Goal: Transaction & Acquisition: Purchase product/service

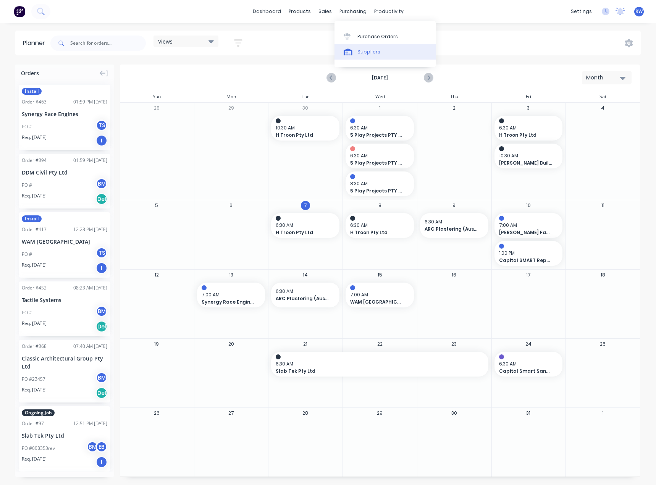
click at [375, 50] on div "Suppliers" at bounding box center [369, 52] width 23 height 7
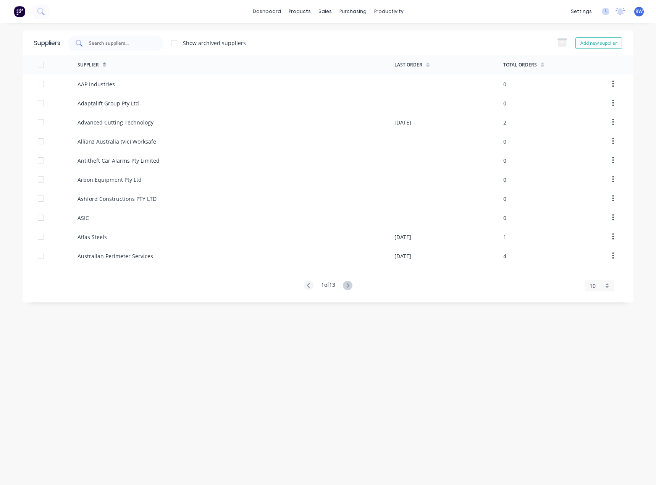
click at [106, 45] on input "text" at bounding box center [119, 43] width 63 height 8
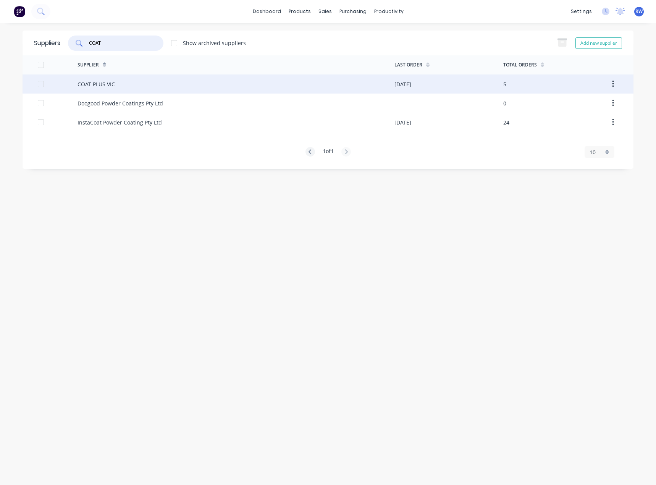
type input "COAT"
click at [41, 84] on div at bounding box center [40, 83] width 15 height 15
click at [98, 82] on div "COAT PLUS VIC" at bounding box center [96, 84] width 37 height 8
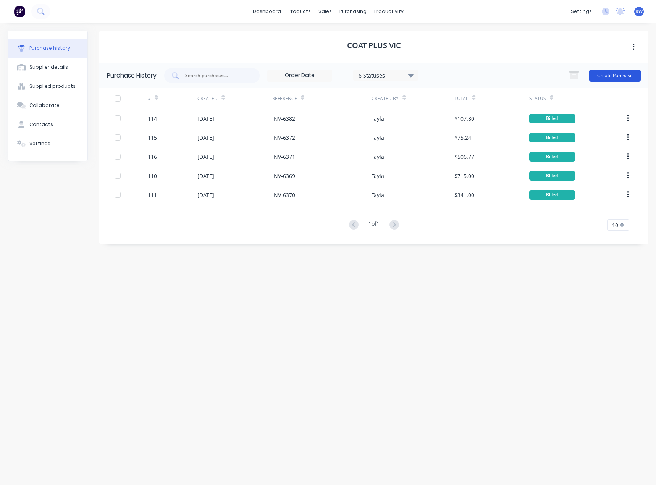
click at [618, 78] on button "Create Purchase" at bounding box center [616, 76] width 52 height 12
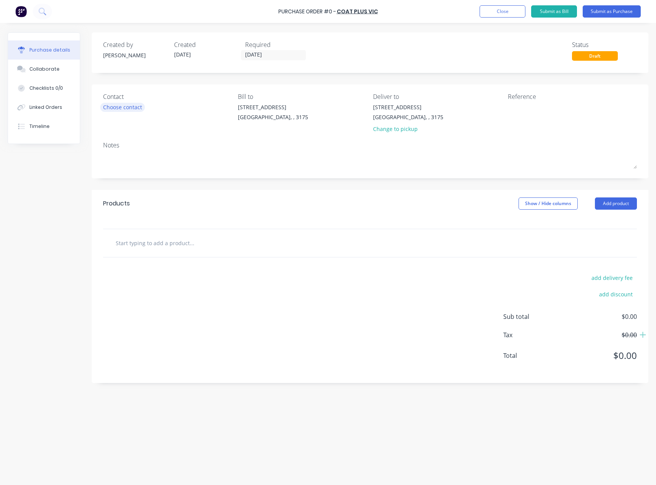
click at [133, 110] on div "Choose contact" at bounding box center [122, 107] width 39 height 8
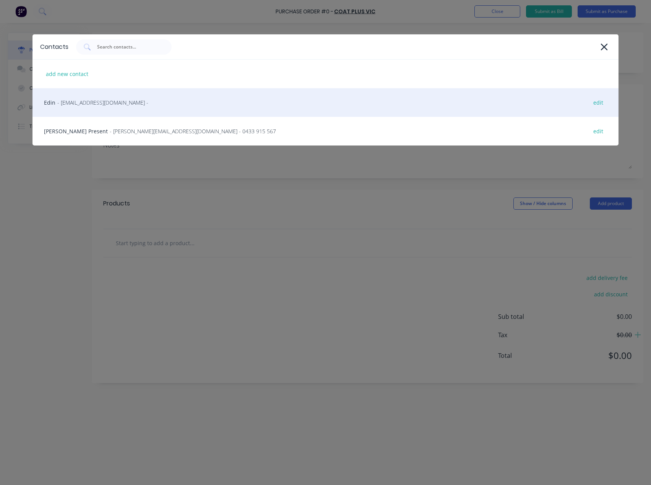
click at [133, 107] on div "Edin - [EMAIL_ADDRESS][DOMAIN_NAME] - edit" at bounding box center [325, 102] width 586 height 29
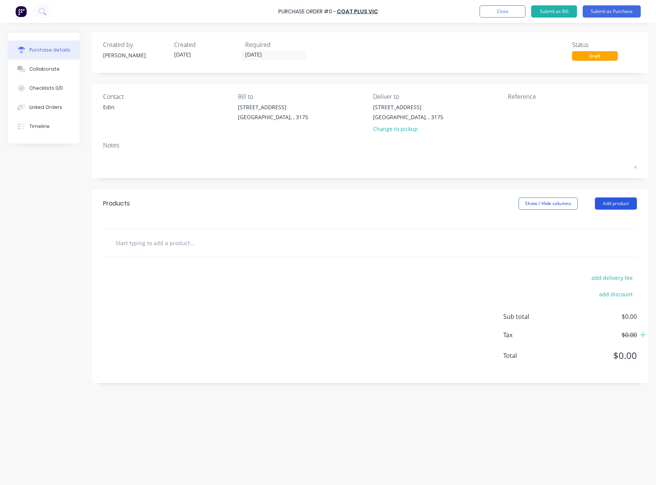
click at [615, 207] on button "Add product" at bounding box center [616, 204] width 42 height 12
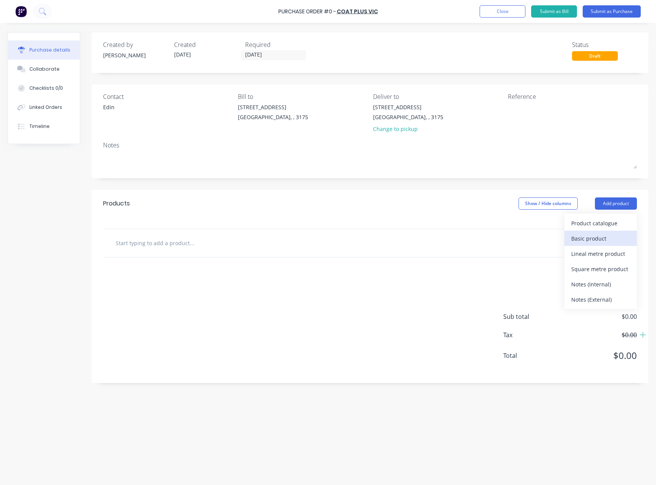
click at [596, 238] on div "Basic product" at bounding box center [601, 238] width 59 height 11
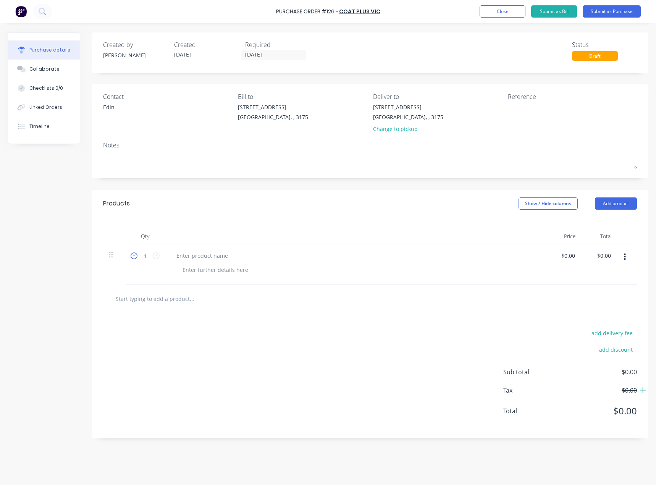
click at [131, 256] on icon at bounding box center [134, 256] width 7 height 7
type input "0"
click at [624, 255] on icon "button" at bounding box center [625, 257] width 2 height 8
click at [597, 324] on button "Delete" at bounding box center [601, 323] width 65 height 15
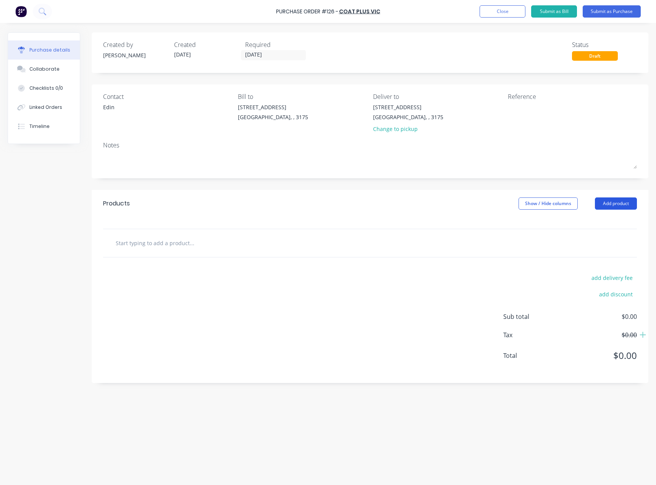
click at [615, 205] on button "Add product" at bounding box center [616, 204] width 42 height 12
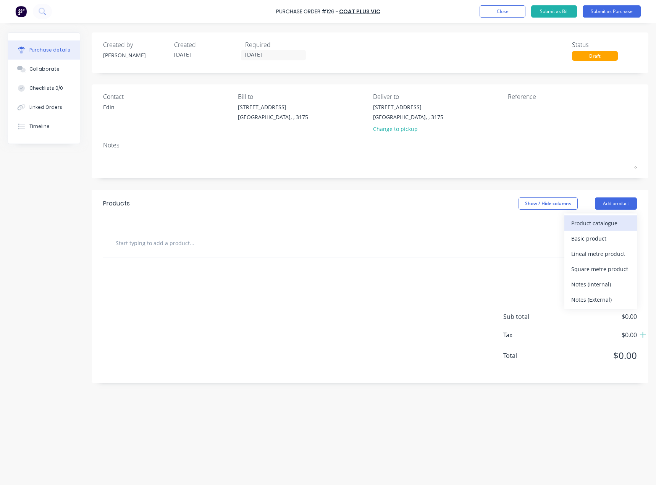
click at [606, 223] on div "Product catalogue" at bounding box center [601, 223] width 59 height 11
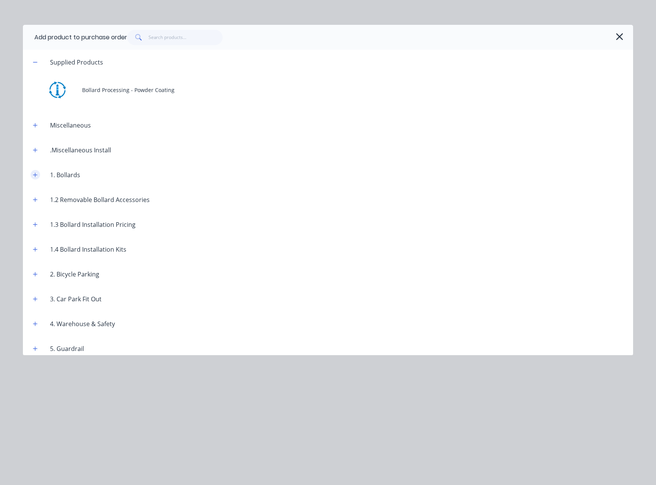
click at [36, 175] on icon "button" at bounding box center [35, 175] width 4 height 4
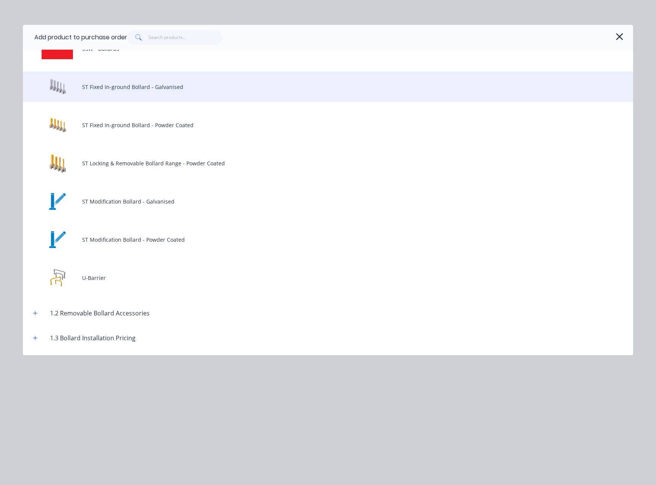
scroll to position [1337, 0]
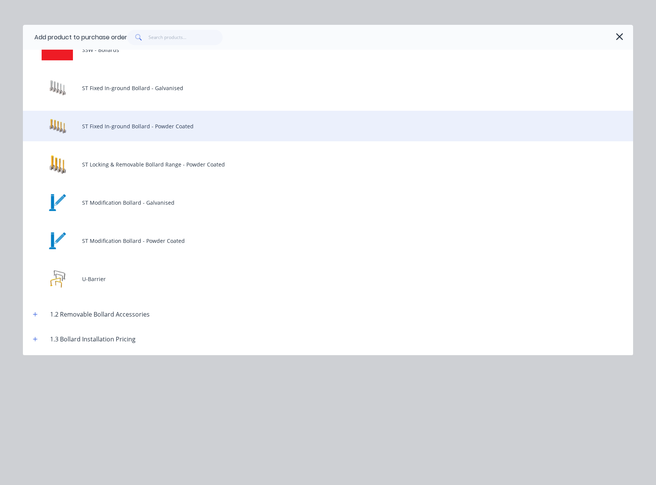
click at [156, 128] on div "ST Fixed In-ground Bollard - Powder Coated" at bounding box center [328, 126] width 611 height 31
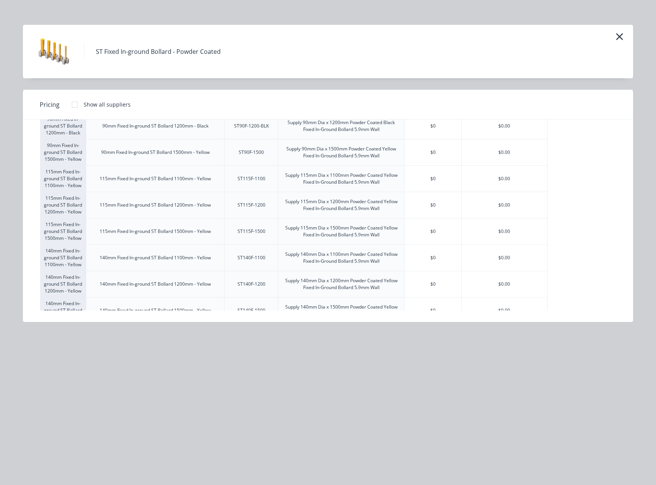
scroll to position [153, 0]
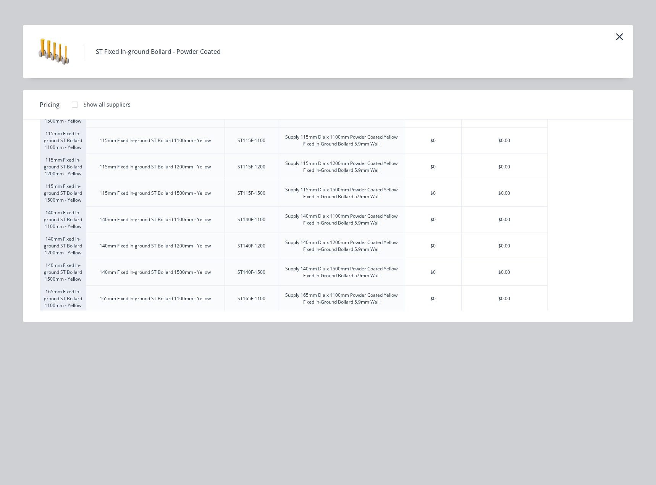
click at [164, 268] on div "140mm Fixed In-ground ST Bollard 1500mm - Yellow" at bounding box center [155, 272] width 123 height 19
click at [167, 275] on div "140mm Fixed In-ground ST Bollard 1500mm - Yellow" at bounding box center [155, 272] width 111 height 7
click at [261, 275] on div "ST140F-1500" at bounding box center [252, 272] width 28 height 7
click at [248, 273] on div "ST140F-1500" at bounding box center [252, 272] width 28 height 7
click at [134, 274] on div "140mm Fixed In-ground ST Bollard 1500mm - Yellow" at bounding box center [155, 272] width 111 height 7
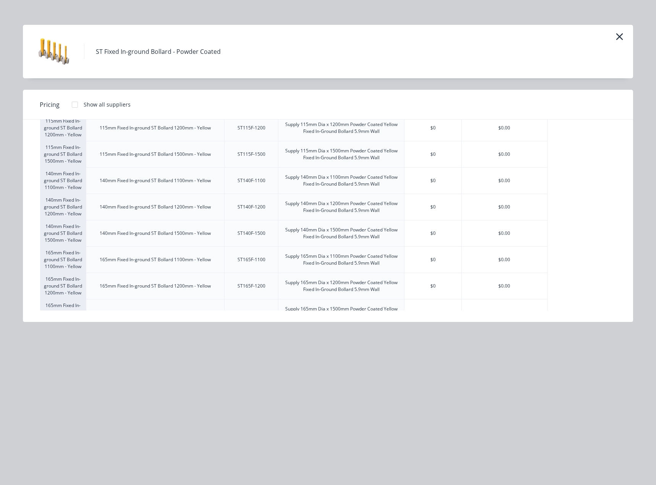
scroll to position [195, 0]
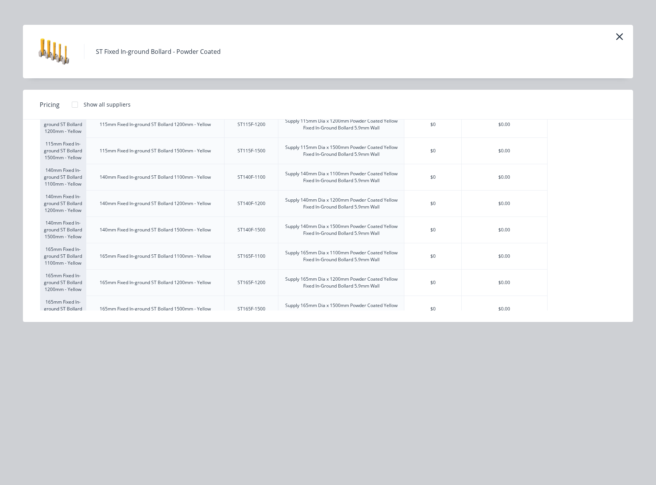
click at [259, 231] on div "ST140F-1500" at bounding box center [252, 230] width 28 height 7
click at [281, 233] on div "Supply 140mm Dia x 1500mm Powder Coated Yellow Fixed In-Ground Bollard 5.9mm Wa…" at bounding box center [342, 230] width 126 height 26
click at [363, 236] on div "Supply 140mm Dia x 1500mm Powder Coated Yellow Fixed In-Ground Bollard 5.9mm Wa…" at bounding box center [341, 230] width 113 height 14
click at [426, 235] on div "$0" at bounding box center [433, 230] width 57 height 26
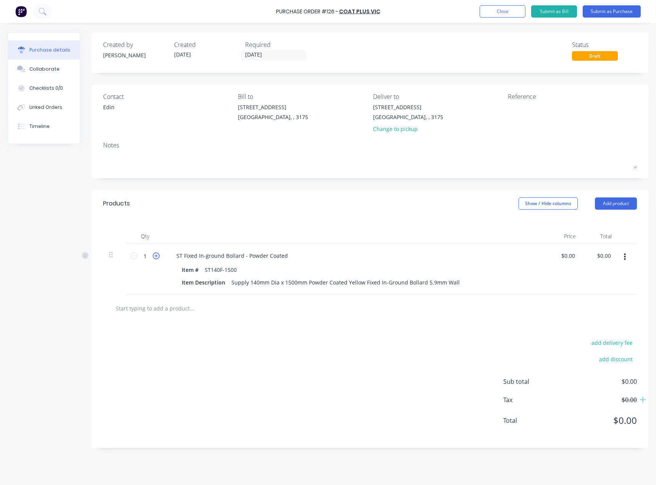
click at [153, 258] on icon at bounding box center [156, 256] width 7 height 7
type input "2"
click at [613, 206] on button "Add product" at bounding box center [616, 204] width 42 height 12
click at [606, 222] on div "Product catalogue" at bounding box center [601, 223] width 59 height 11
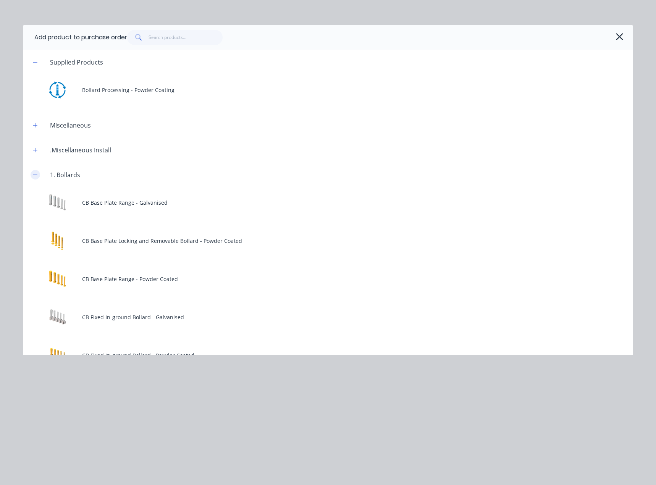
click at [32, 175] on button "button" at bounding box center [36, 175] width 10 height 10
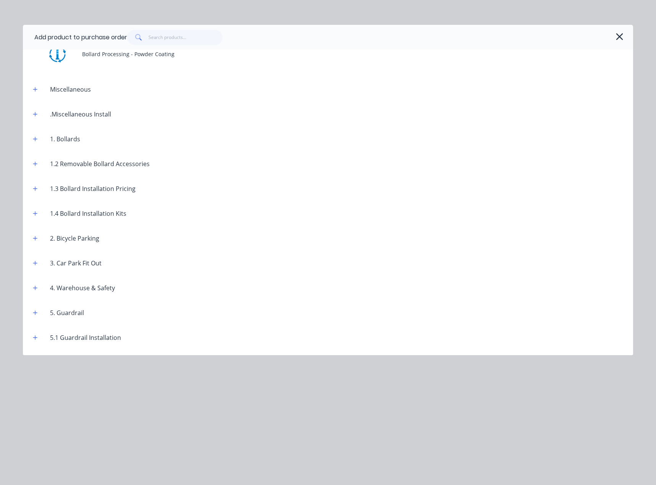
scroll to position [38, 0]
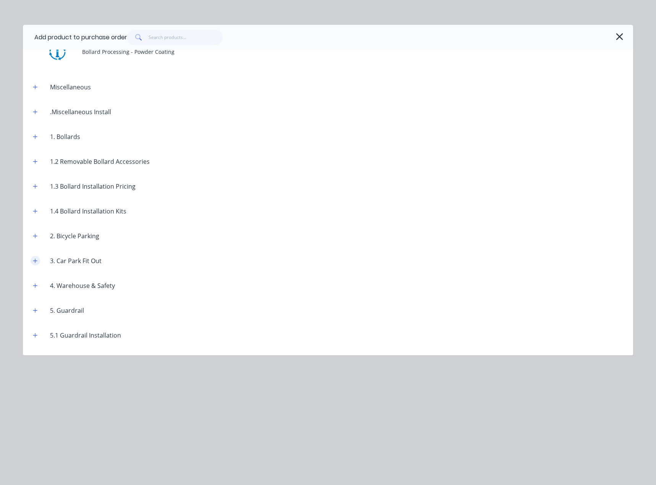
click at [34, 259] on icon "button" at bounding box center [35, 260] width 5 height 5
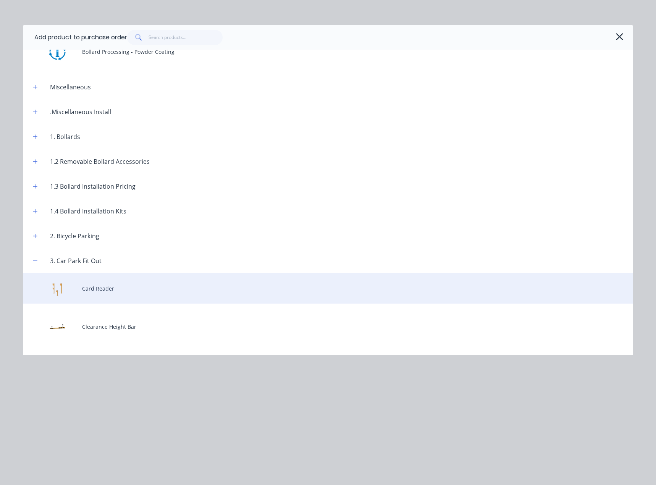
click at [98, 292] on div "Card Reader" at bounding box center [328, 288] width 611 height 31
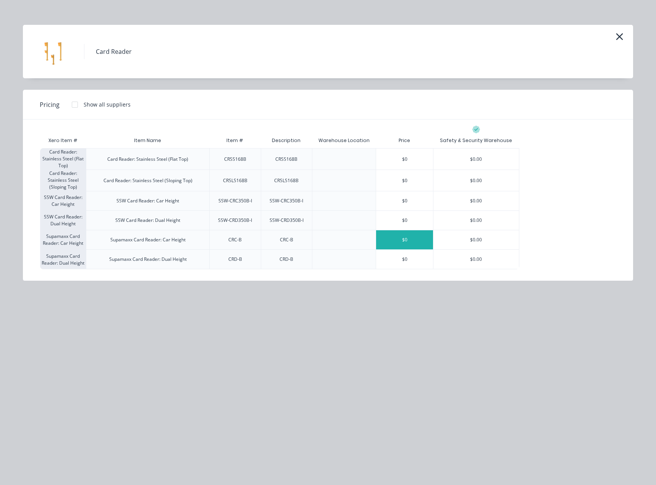
click at [413, 242] on div "$0" at bounding box center [404, 239] width 57 height 19
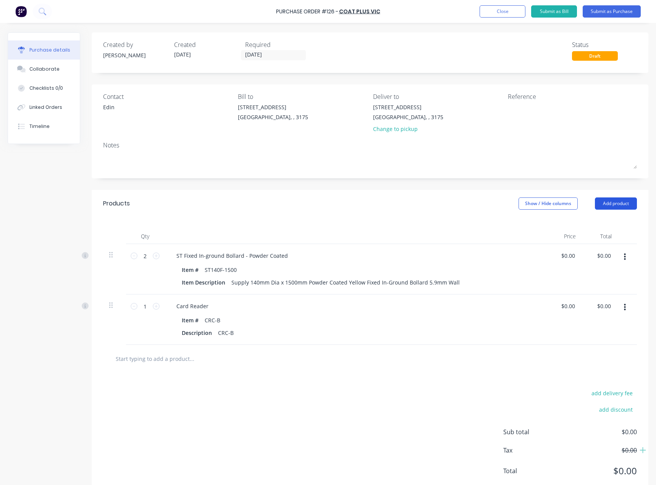
click at [620, 202] on button "Add product" at bounding box center [616, 204] width 42 height 12
click at [602, 222] on div "Product catalogue" at bounding box center [601, 223] width 59 height 11
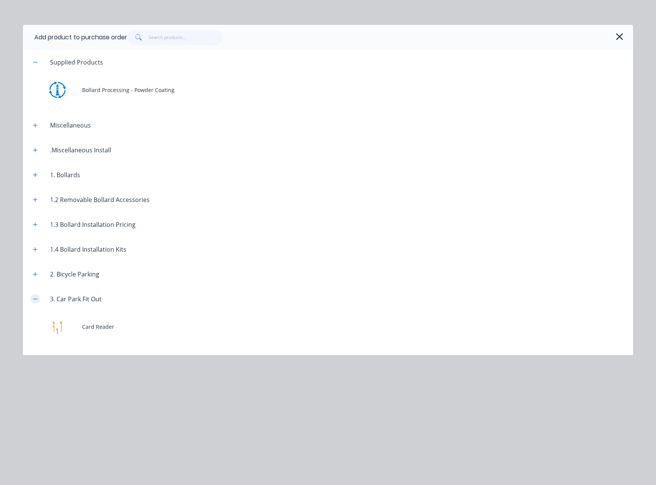
click at [34, 296] on icon "button" at bounding box center [35, 298] width 5 height 5
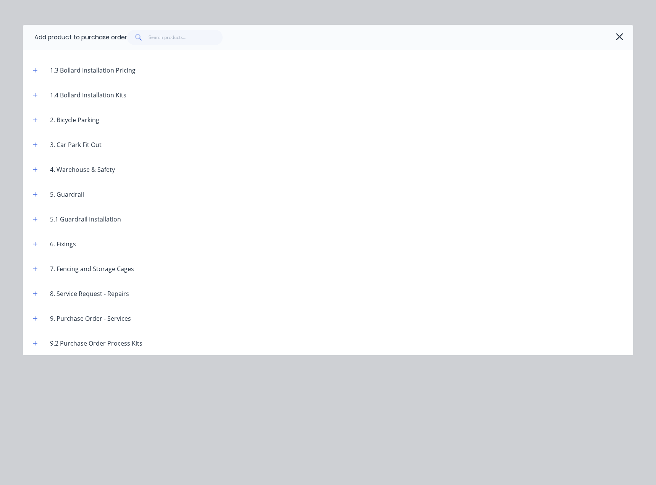
scroll to position [155, 0]
click at [37, 344] on icon "button" at bounding box center [35, 342] width 5 height 5
click at [36, 341] on icon "button" at bounding box center [35, 342] width 5 height 5
click at [68, 341] on div "9.2 Purchase Order Process Kits" at bounding box center [96, 343] width 105 height 9
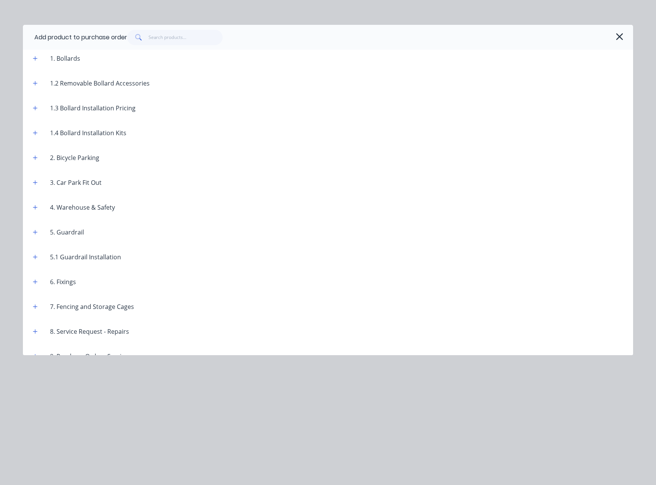
scroll to position [78, 0]
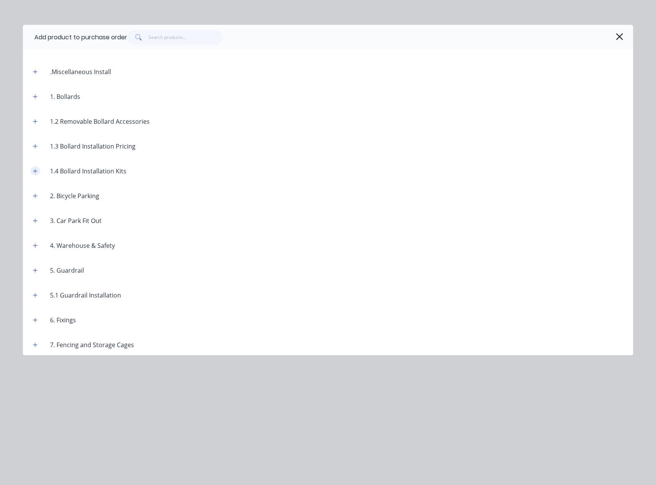
click at [34, 172] on icon "button" at bounding box center [35, 170] width 5 height 5
click at [82, 170] on div "1.4 Bollard Installation Kits" at bounding box center [88, 171] width 89 height 9
click at [40, 171] on button "button" at bounding box center [36, 171] width 10 height 10
click at [79, 172] on div "1.4 Bollard Installation Kits" at bounding box center [88, 171] width 89 height 9
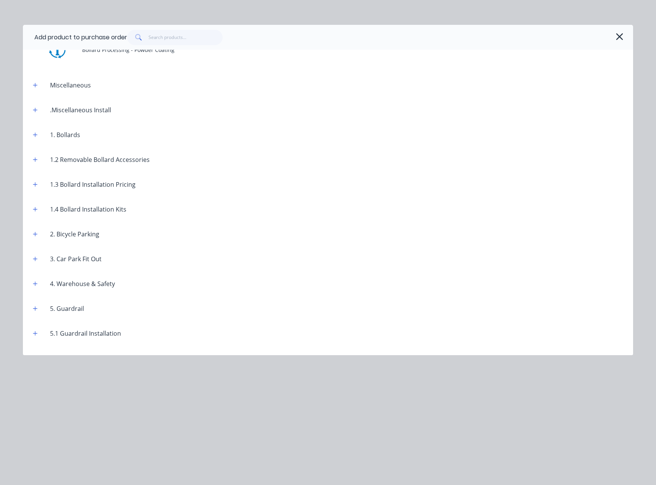
scroll to position [2, 0]
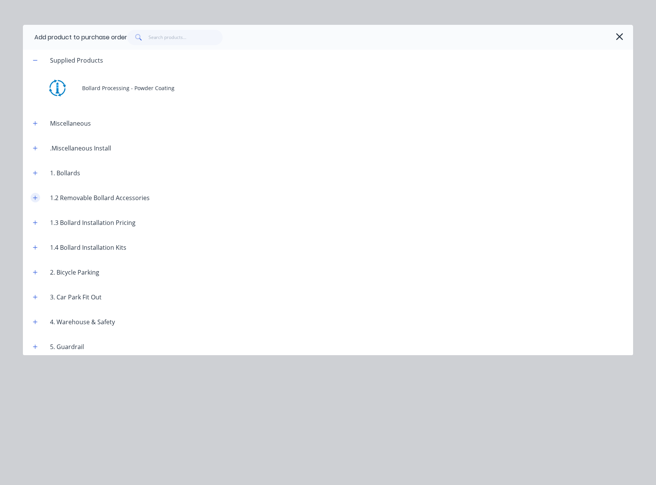
click at [35, 196] on icon "button" at bounding box center [35, 198] width 4 height 4
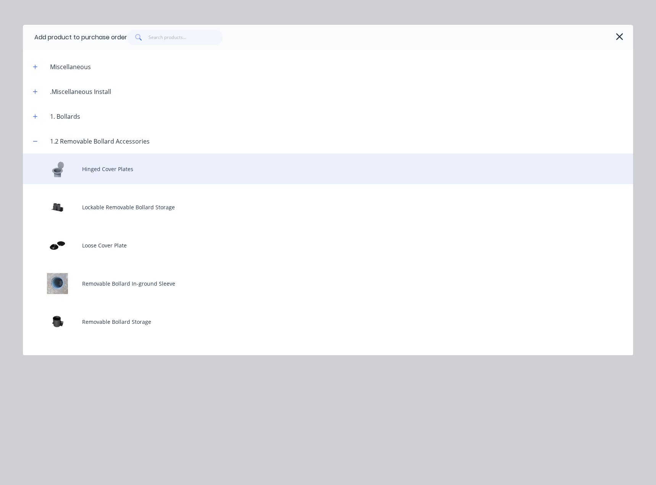
scroll to position [78, 0]
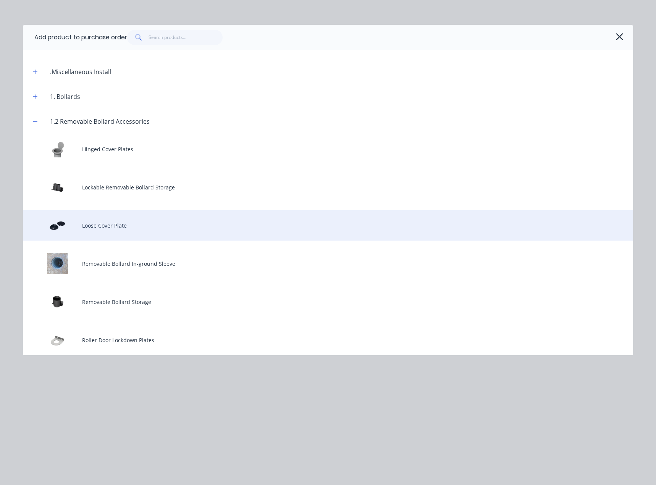
click at [107, 222] on div "Loose Cover Plate" at bounding box center [328, 225] width 611 height 31
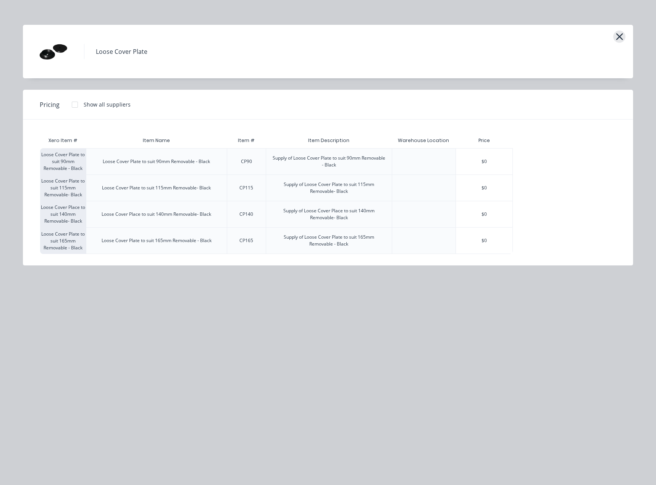
click at [617, 37] on icon "button" at bounding box center [620, 36] width 8 height 11
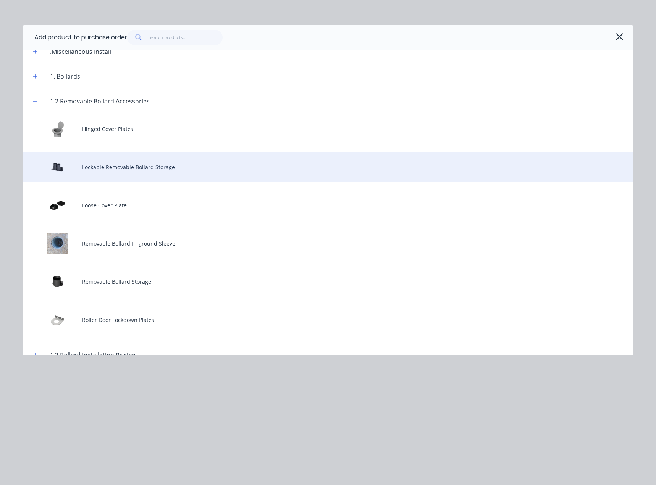
scroll to position [115, 0]
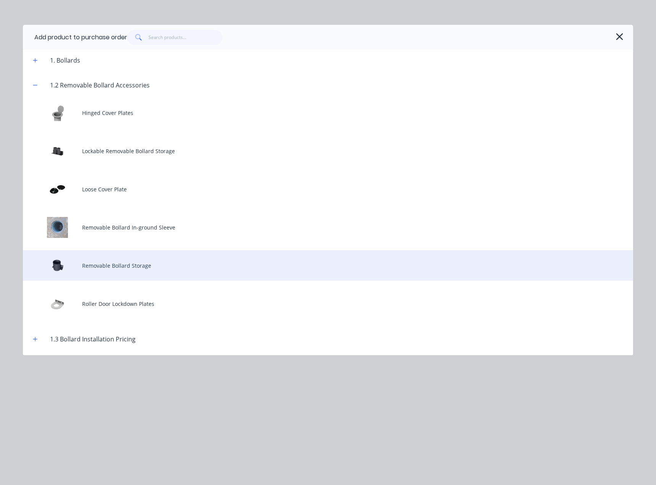
click at [151, 269] on div "Removable Bollard Storage" at bounding box center [328, 265] width 611 height 31
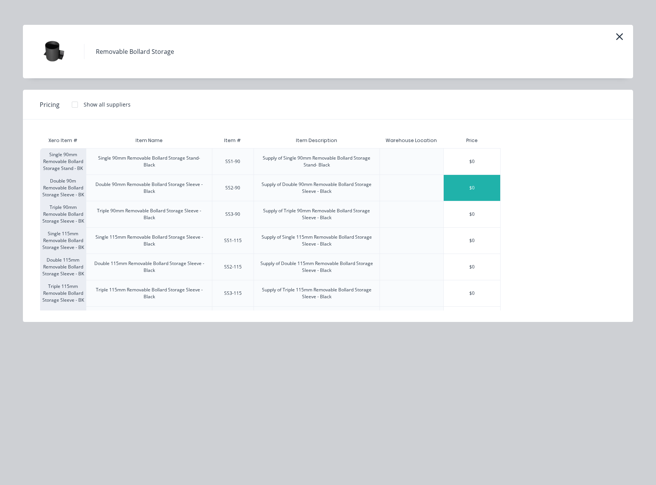
click at [473, 190] on div "$0" at bounding box center [472, 188] width 57 height 26
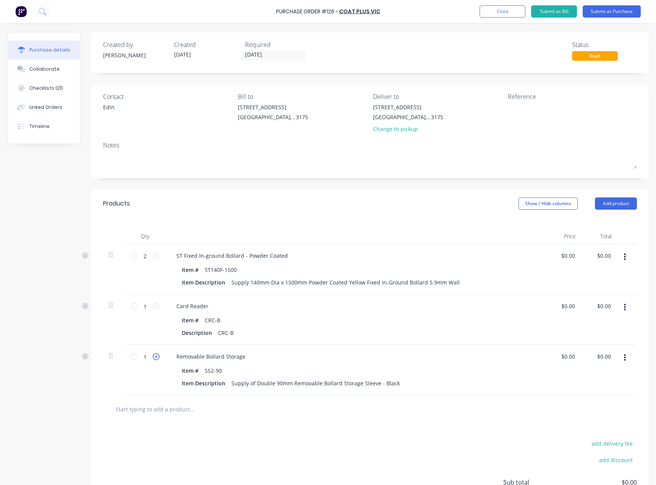
click at [156, 358] on icon at bounding box center [156, 356] width 7 height 7
type input "2"
click at [608, 205] on button "Add product" at bounding box center [616, 204] width 42 height 12
click at [591, 223] on div "Product catalogue" at bounding box center [601, 223] width 59 height 11
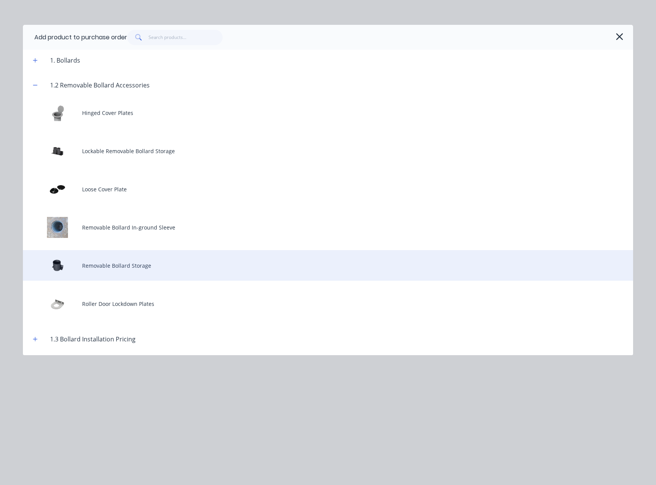
click at [138, 271] on div "Removable Bollard Storage" at bounding box center [328, 265] width 611 height 31
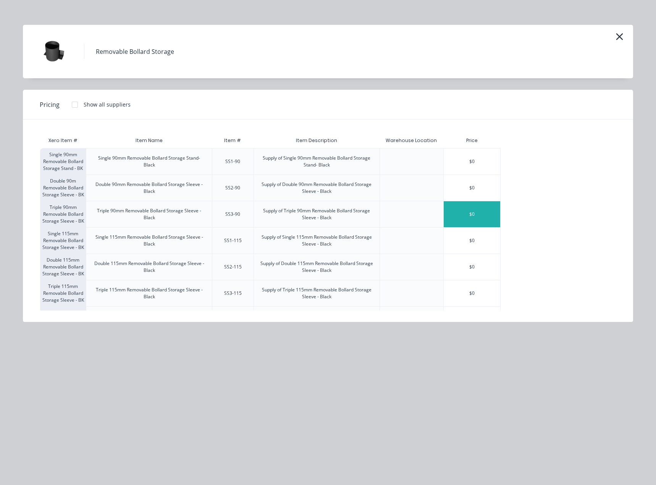
click at [475, 217] on div "$0" at bounding box center [472, 214] width 57 height 26
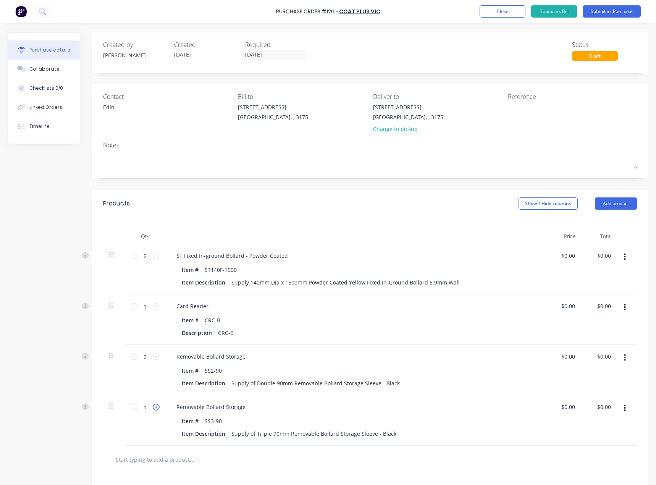
click at [159, 410] on icon at bounding box center [156, 407] width 7 height 7
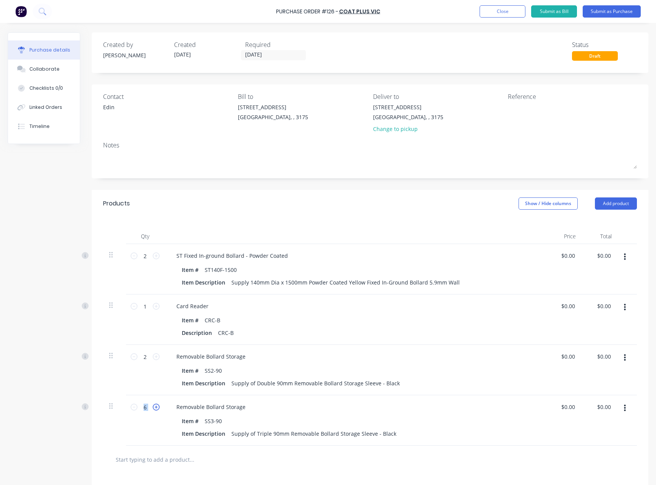
click at [159, 410] on icon at bounding box center [156, 407] width 7 height 7
type input "8"
click at [521, 106] on textarea at bounding box center [556, 111] width 96 height 17
click at [258, 313] on div "Card Reader Item # CRC-B Description CRC-B" at bounding box center [355, 320] width 382 height 50
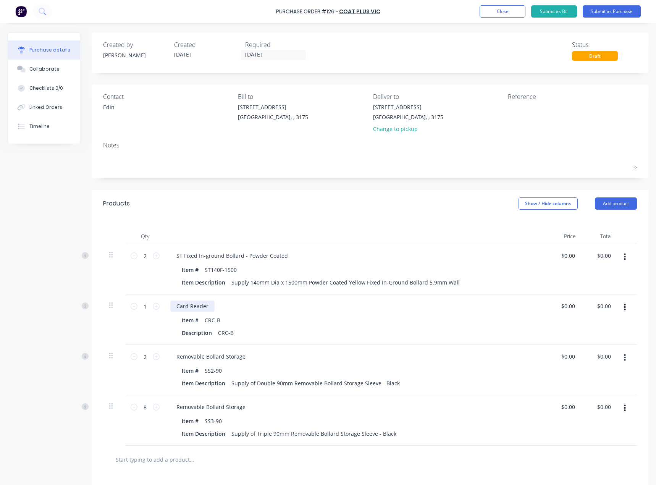
click at [197, 304] on div "Card Reader" at bounding box center [192, 306] width 44 height 11
click at [365, 326] on div "Item # CRC-B Description CRC-B" at bounding box center [355, 327] width 370 height 24
click at [621, 306] on button "button" at bounding box center [625, 308] width 18 height 14
click at [595, 327] on button "Edit" at bounding box center [601, 327] width 65 height 15
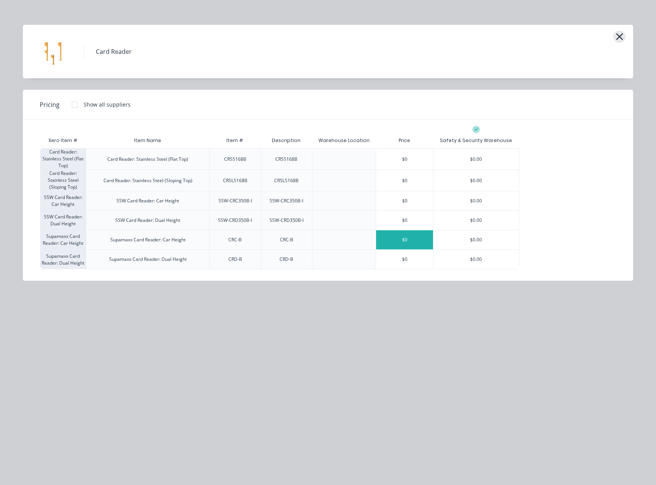
click at [619, 32] on icon "button" at bounding box center [620, 36] width 8 height 11
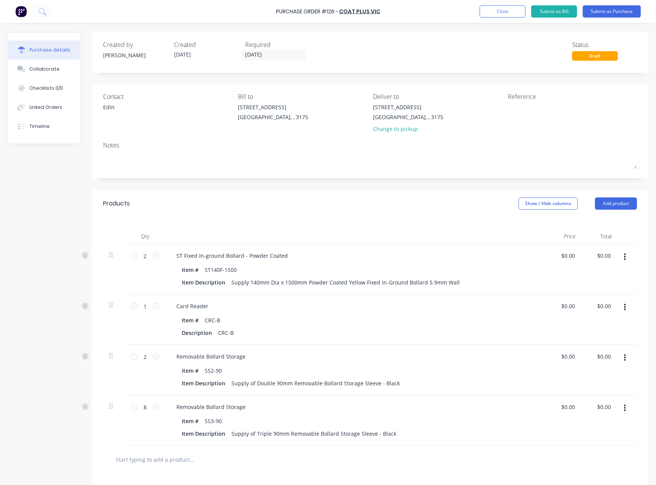
click at [287, 328] on div "Description CRC-B" at bounding box center [354, 332] width 350 height 11
click at [620, 308] on button "button" at bounding box center [625, 308] width 18 height 14
click at [583, 326] on button "Edit" at bounding box center [601, 327] width 65 height 15
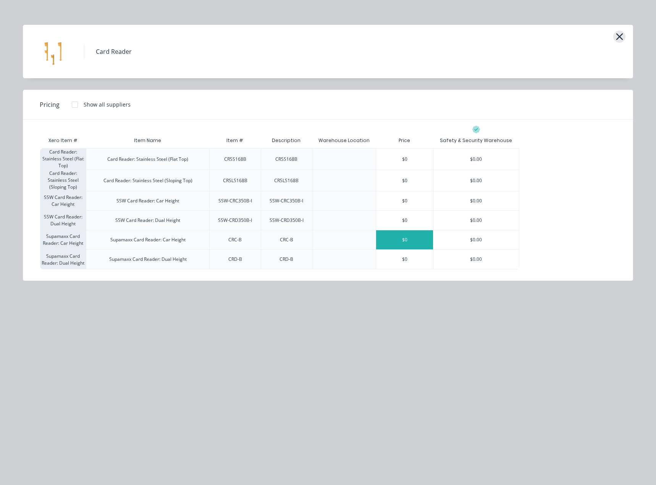
click at [620, 37] on icon "button" at bounding box center [619, 36] width 7 height 7
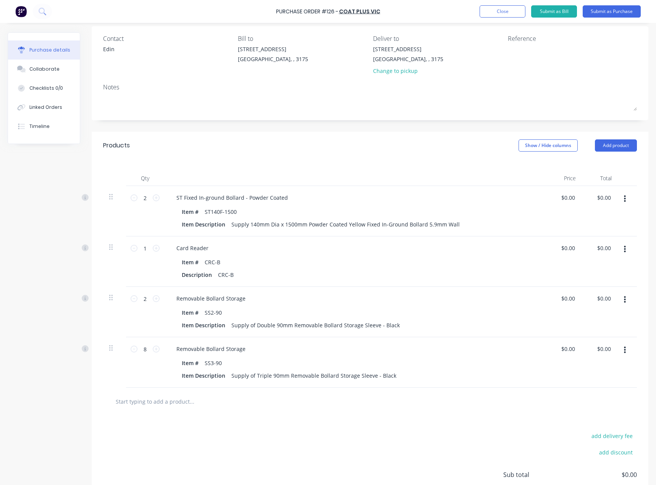
scroll to position [76, 0]
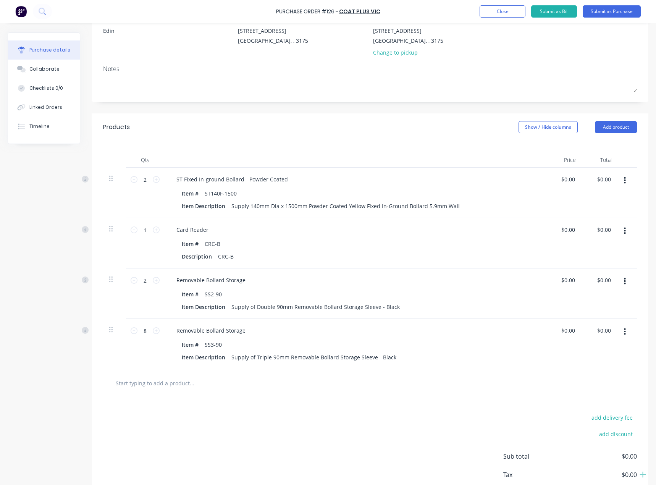
click at [267, 432] on div "add delivery fee add discount Sub total $0.00 Tax $0.00 Total $0.00" at bounding box center [370, 460] width 557 height 126
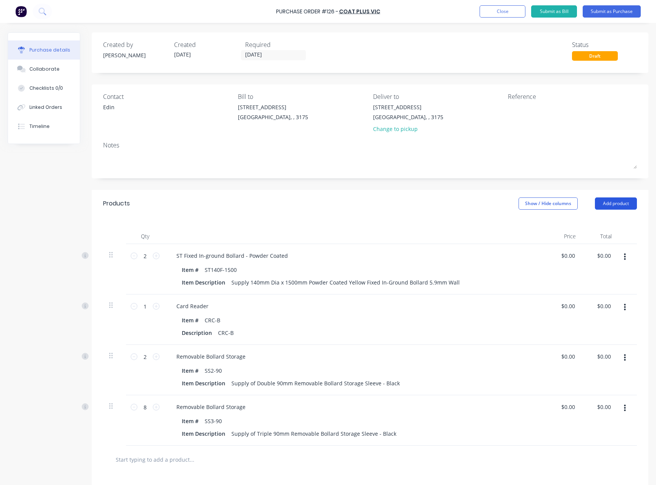
click at [601, 201] on button "Add product" at bounding box center [616, 204] width 42 height 12
click at [595, 221] on div "Product catalogue" at bounding box center [601, 223] width 59 height 11
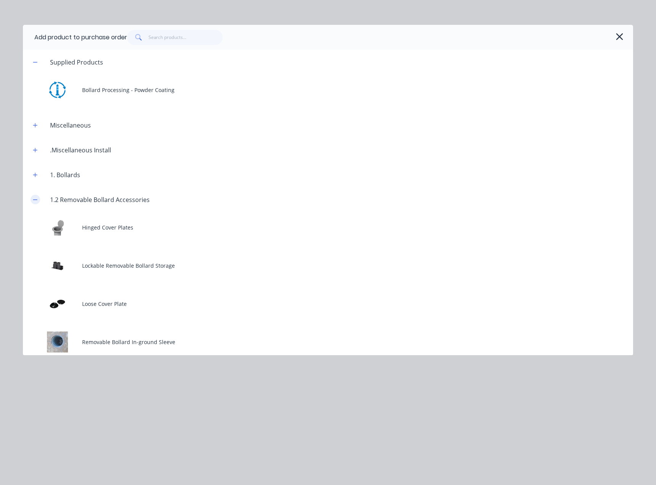
click at [37, 200] on icon "button" at bounding box center [35, 199] width 5 height 5
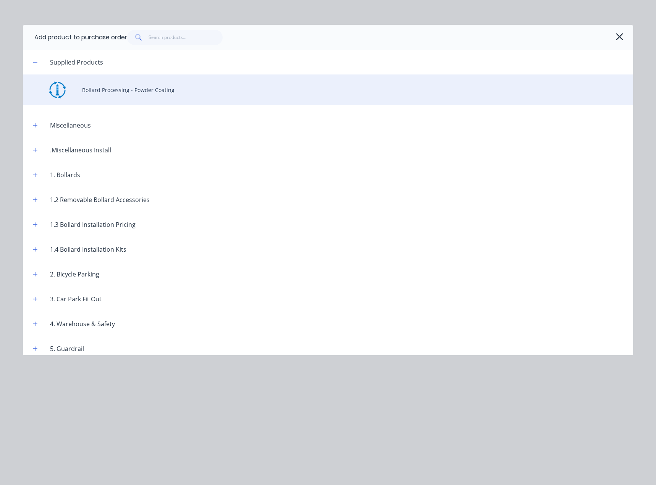
click at [152, 97] on div "Bollard Processing - Powder Coating" at bounding box center [328, 90] width 611 height 31
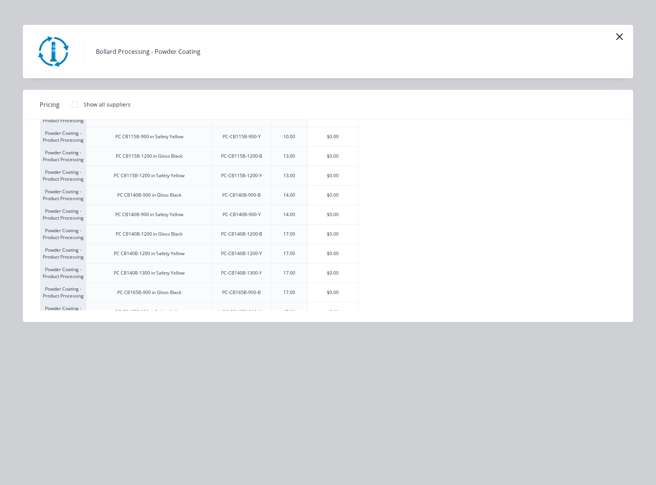
scroll to position [2178, 0]
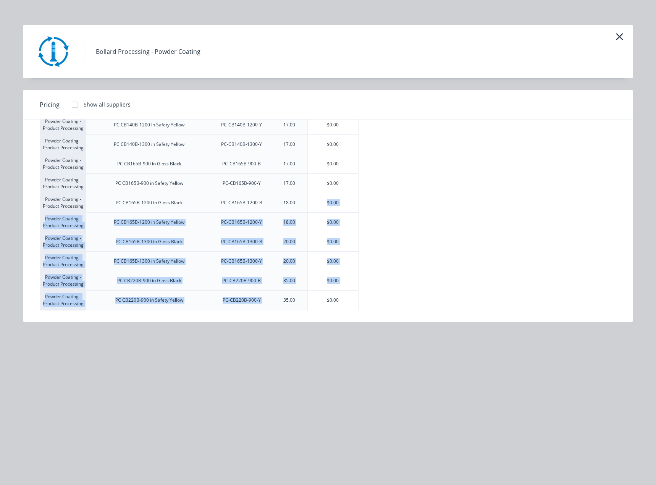
drag, startPoint x: 294, startPoint y: 211, endPoint x: 281, endPoint y: 294, distance: 84.4
click at [295, 261] on div "20.00" at bounding box center [289, 261] width 12 height 7
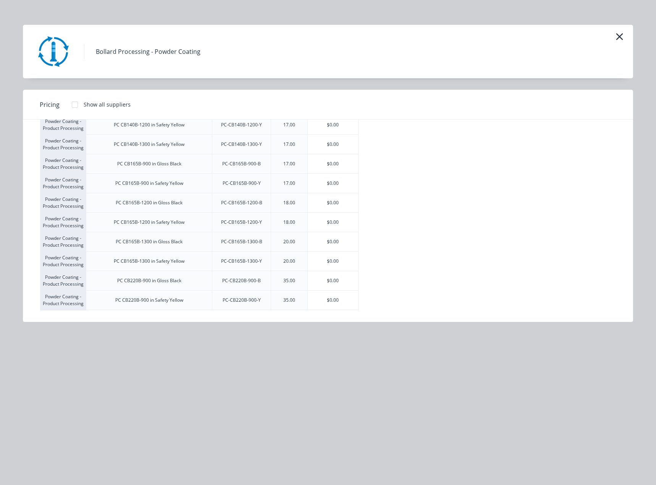
click at [295, 261] on div "20.00" at bounding box center [289, 261] width 12 height 7
click at [293, 274] on div "35.00" at bounding box center [289, 280] width 24 height 19
click at [293, 277] on div "35.00" at bounding box center [289, 280] width 24 height 19
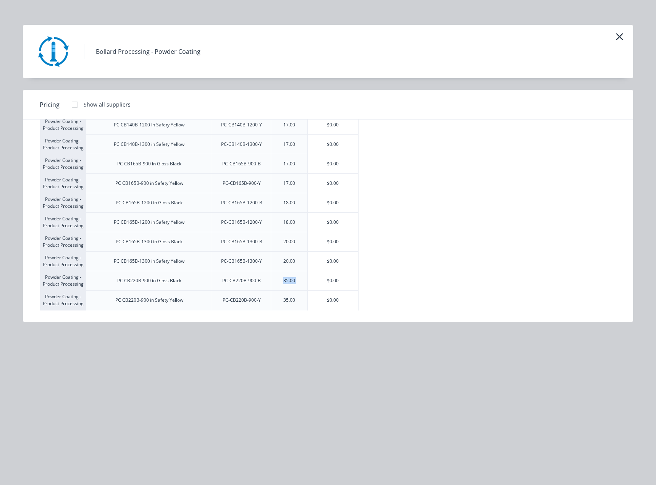
click at [293, 277] on div "35.00" at bounding box center [289, 280] width 24 height 19
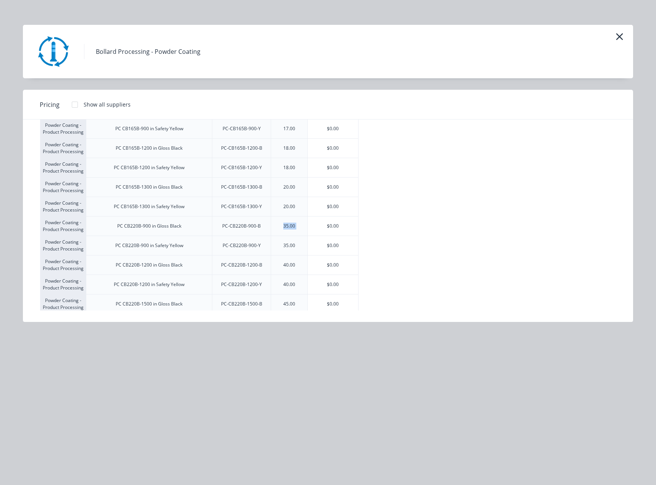
scroll to position [2124, 0]
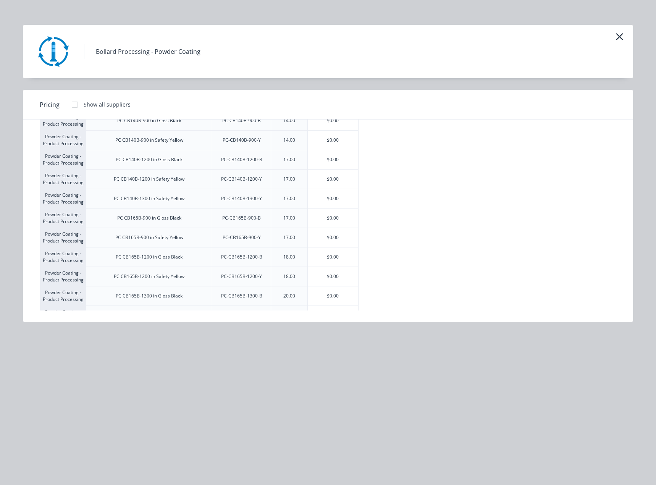
click at [293, 269] on div "18.00" at bounding box center [289, 276] width 24 height 19
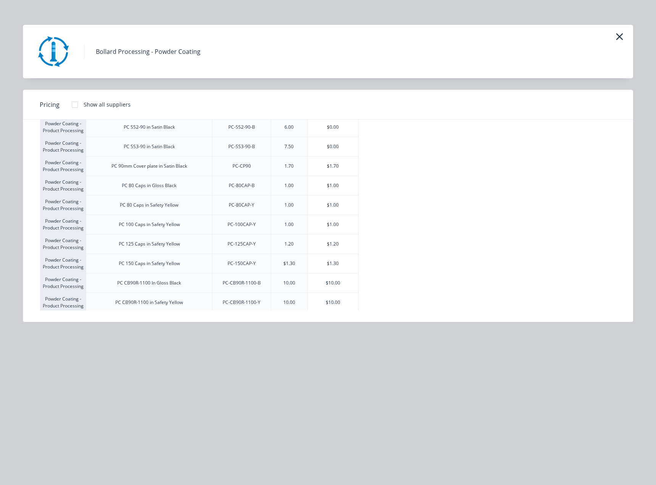
scroll to position [0, 0]
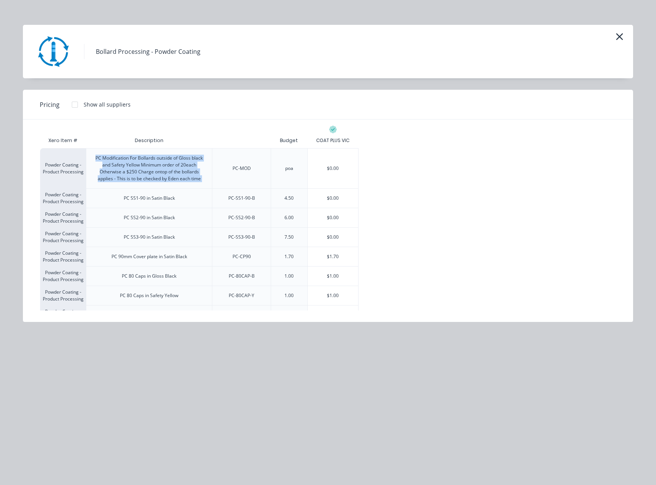
drag, startPoint x: 95, startPoint y: 154, endPoint x: 215, endPoint y: 180, distance: 122.8
click at [215, 180] on div "Powder Coating - Product Processing PC Modification For Bollards outside of Glo…" at bounding box center [199, 168] width 319 height 40
click at [215, 180] on div "PC-MOD" at bounding box center [241, 168] width 59 height 40
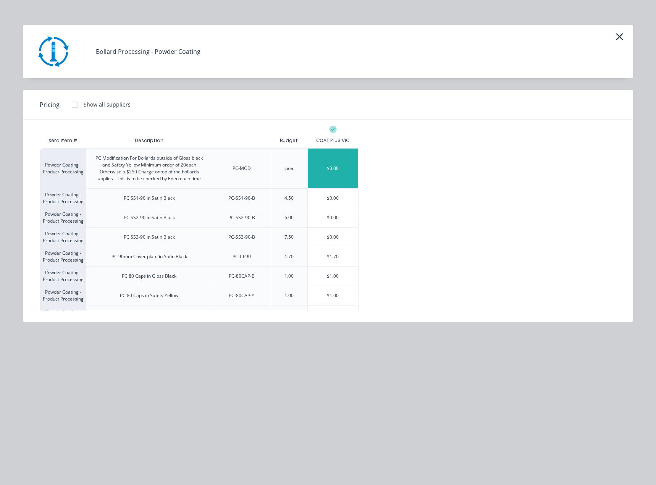
click at [338, 161] on div "$0.00" at bounding box center [333, 169] width 51 height 40
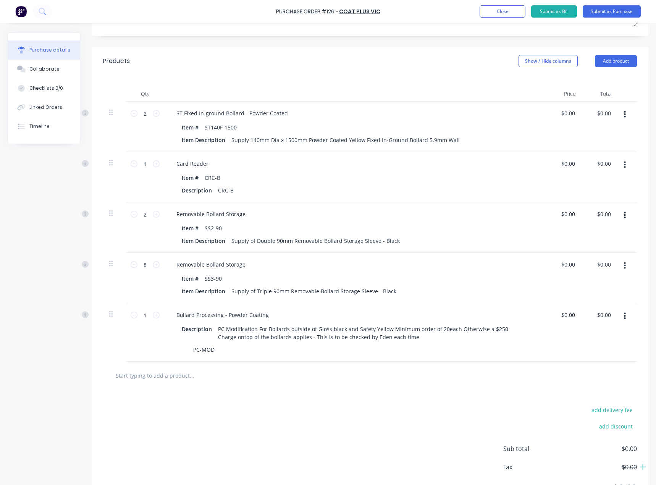
scroll to position [142, 0]
click at [619, 120] on button "button" at bounding box center [625, 115] width 18 height 14
click at [594, 178] on button "Delete" at bounding box center [601, 180] width 65 height 15
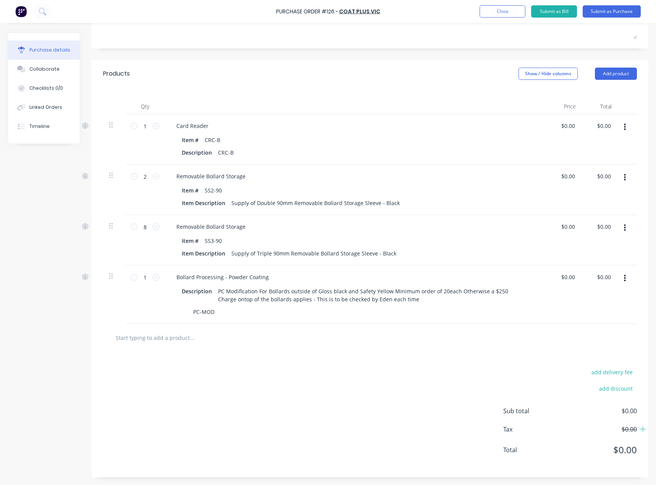
click at [624, 130] on icon "button" at bounding box center [625, 127] width 2 height 7
click at [604, 191] on button "Delete" at bounding box center [601, 193] width 65 height 15
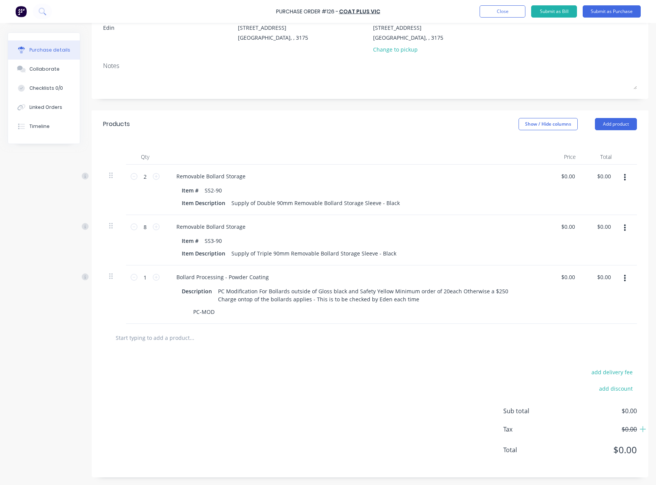
click at [624, 175] on icon "button" at bounding box center [625, 177] width 2 height 8
drag, startPoint x: 582, startPoint y: 234, endPoint x: 581, endPoint y: 246, distance: 12.3
click at [581, 246] on div "Edit Duplicate Exclude from tax Delete" at bounding box center [601, 220] width 65 height 65
click at [602, 241] on button "Delete" at bounding box center [601, 243] width 65 height 15
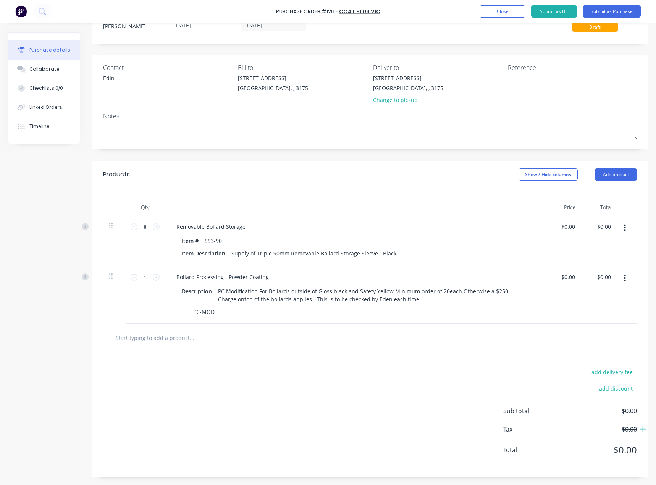
scroll to position [29, 0]
click at [621, 227] on button "button" at bounding box center [625, 228] width 18 height 14
click at [598, 288] on button "Delete" at bounding box center [601, 294] width 65 height 15
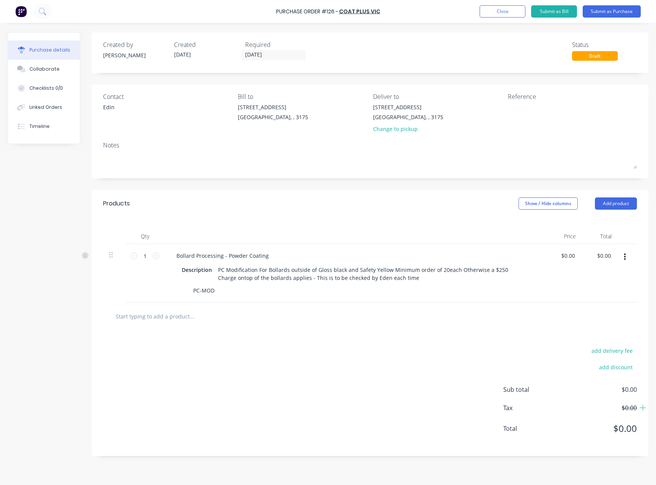
click at [627, 257] on button "button" at bounding box center [625, 257] width 18 height 14
click at [630, 322] on button "Delete" at bounding box center [601, 323] width 65 height 15
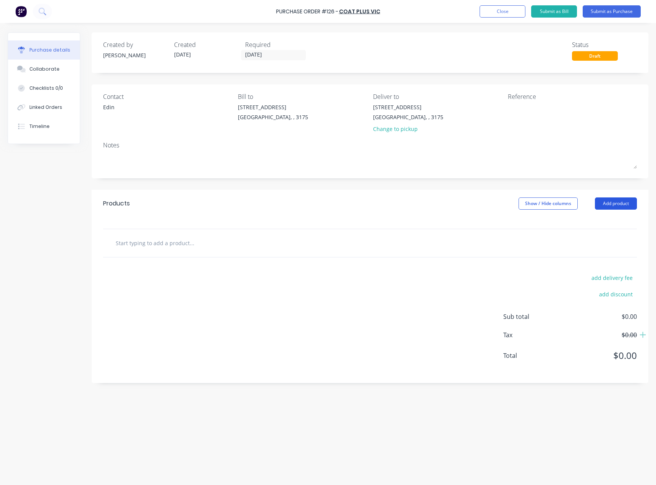
click at [609, 204] on button "Add product" at bounding box center [616, 204] width 42 height 12
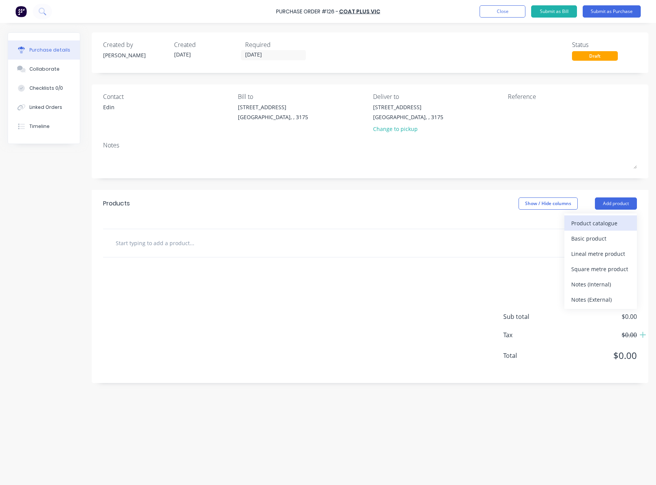
click at [606, 222] on div "Product catalogue" at bounding box center [601, 223] width 59 height 11
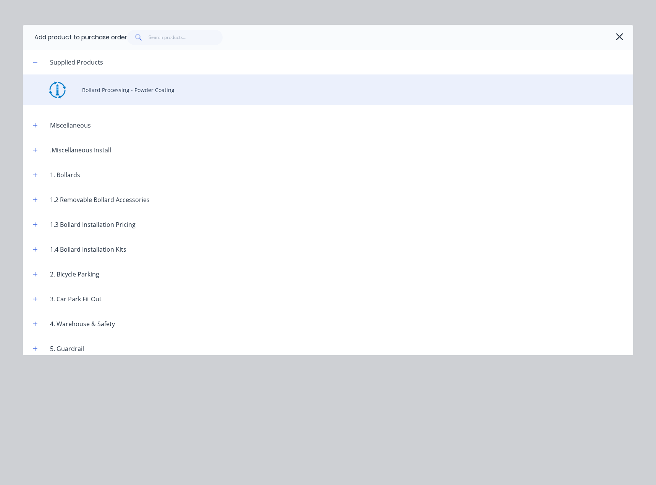
click at [168, 86] on div "Bollard Processing - Powder Coating" at bounding box center [328, 90] width 611 height 31
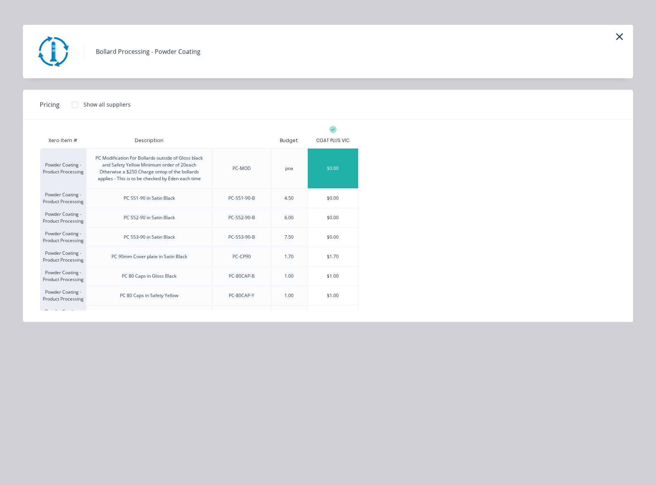
click at [334, 171] on div "$0.00" at bounding box center [333, 169] width 51 height 40
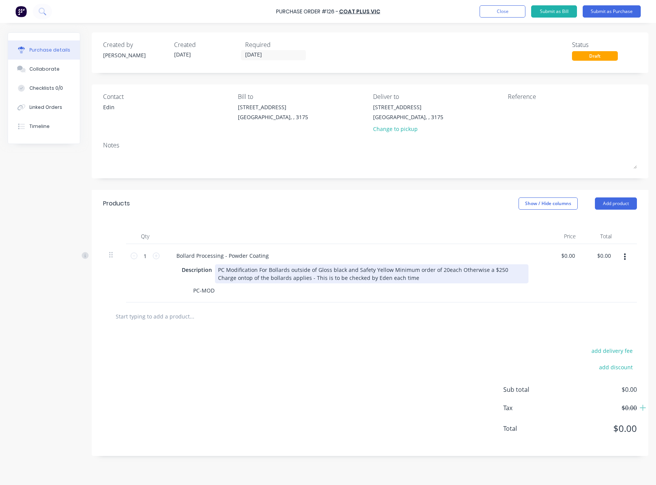
click at [267, 275] on div "PC Modification For Bollards outside of Gloss black and Safety Yellow Minimum o…" at bounding box center [372, 273] width 314 height 19
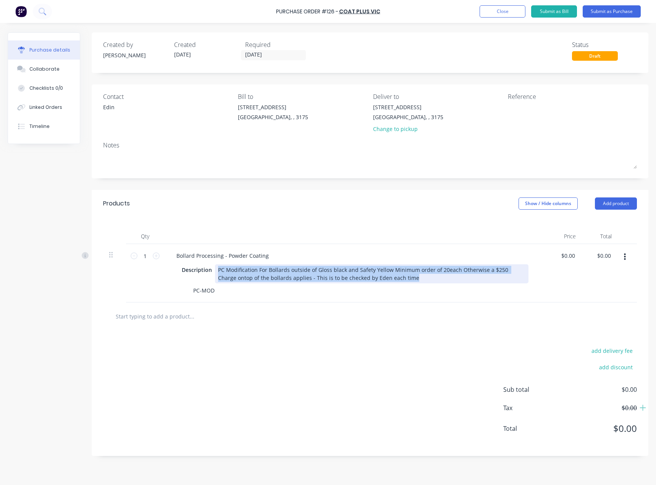
click at [267, 275] on div "PC Modification For Bollards outside of Gloss black and Safety Yellow Minimum o…" at bounding box center [372, 273] width 314 height 19
paste div
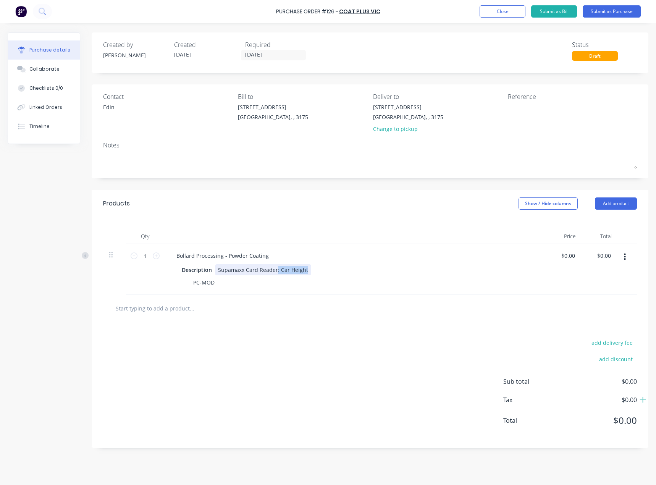
drag, startPoint x: 277, startPoint y: 271, endPoint x: 354, endPoint y: 277, distance: 77.8
click at [354, 277] on div "Description Supamaxx Card Reader: Car Height PC-MOD" at bounding box center [355, 276] width 370 height 24
click at [358, 290] on div "Bollard Processing - Powder Coating Description Supamaxx Card Reader Single - I…" at bounding box center [355, 269] width 382 height 50
click at [576, 257] on input "0.00" at bounding box center [568, 255] width 18 height 11
click at [576, 257] on input "0.00" at bounding box center [569, 255] width 15 height 11
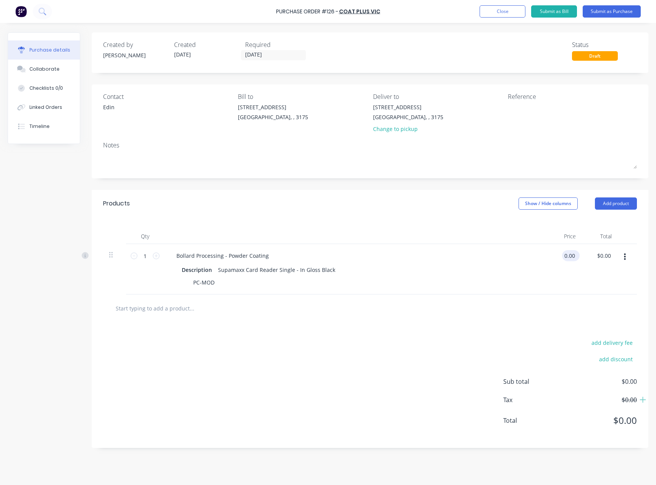
click at [576, 257] on input "0.00" at bounding box center [569, 255] width 15 height 11
type input "$72.50"
click at [562, 282] on div "$72.50 $72.50" at bounding box center [564, 269] width 36 height 50
click at [630, 206] on button "Add product" at bounding box center [616, 204] width 42 height 12
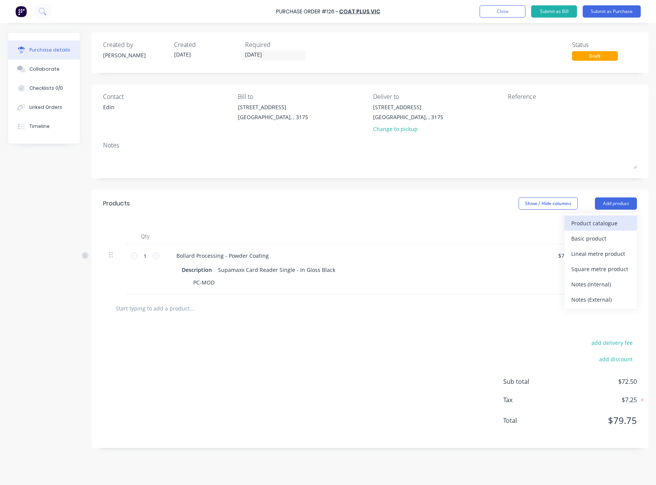
click at [612, 223] on div "Product catalogue" at bounding box center [601, 223] width 59 height 11
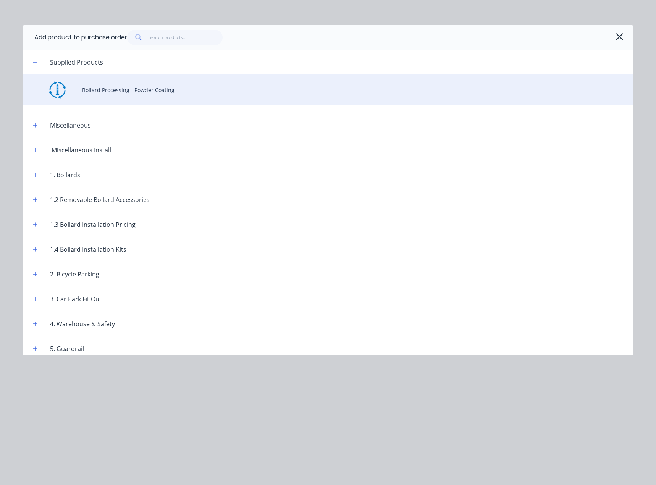
click at [167, 89] on div "Bollard Processing - Powder Coating" at bounding box center [328, 90] width 611 height 31
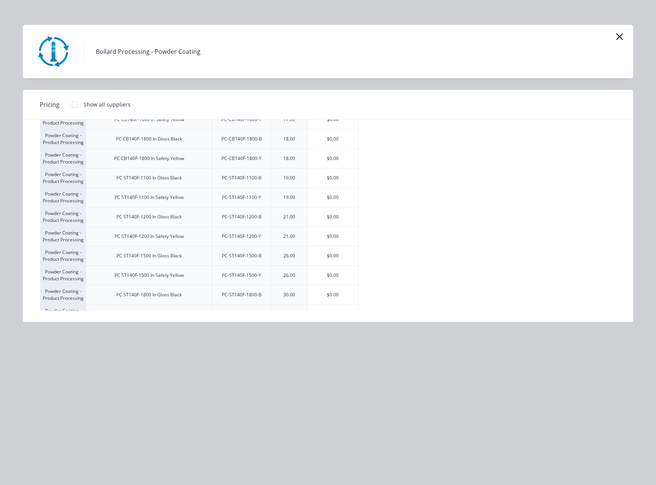
scroll to position [1366, 0]
click at [336, 277] on div "$0.00" at bounding box center [333, 274] width 51 height 19
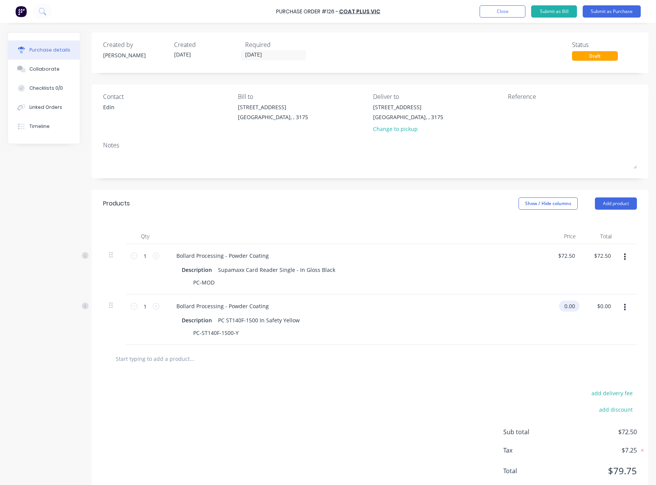
click at [560, 306] on input "0.00" at bounding box center [568, 306] width 18 height 11
click at [562, 306] on input "0.00" at bounding box center [569, 306] width 15 height 11
type input "$22.00"
click at [551, 324] on div "$22.00 22" at bounding box center [564, 320] width 36 height 50
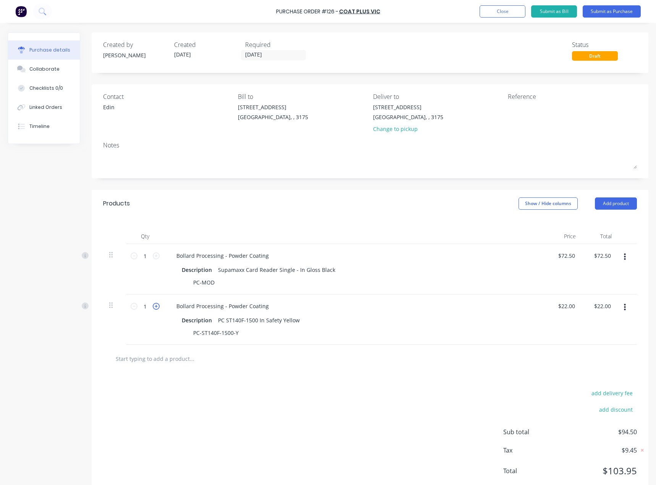
click at [159, 308] on icon at bounding box center [156, 306] width 7 height 7
type input "2"
type input "$44.00"
click at [611, 204] on button "Add product" at bounding box center [616, 204] width 42 height 12
click at [599, 224] on div "Product catalogue" at bounding box center [601, 223] width 59 height 11
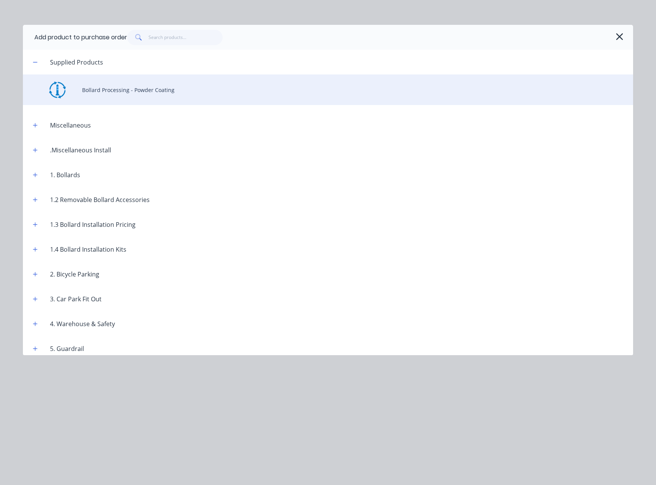
click at [107, 89] on div "Bollard Processing - Powder Coating" at bounding box center [328, 90] width 611 height 31
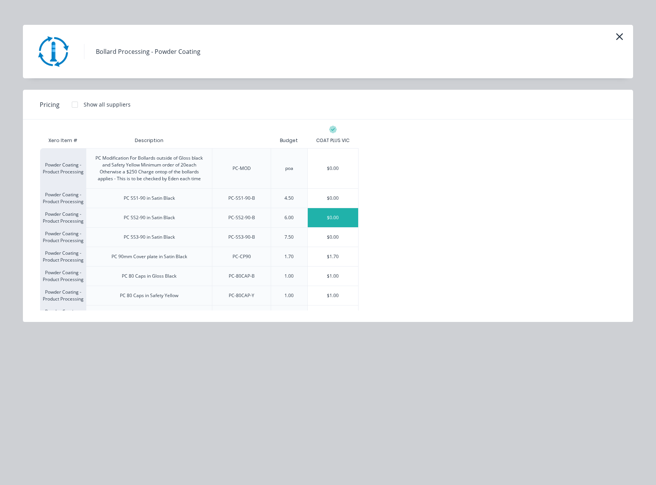
click at [337, 216] on div "$0.00" at bounding box center [333, 217] width 51 height 19
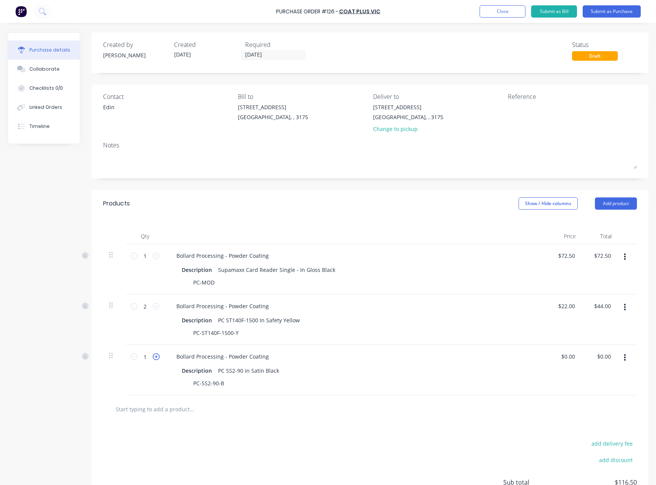
click at [158, 355] on icon at bounding box center [156, 356] width 7 height 7
type input "2"
click at [572, 358] on input "0.00" at bounding box center [568, 356] width 18 height 11
type input "0"
type input "$5.50"
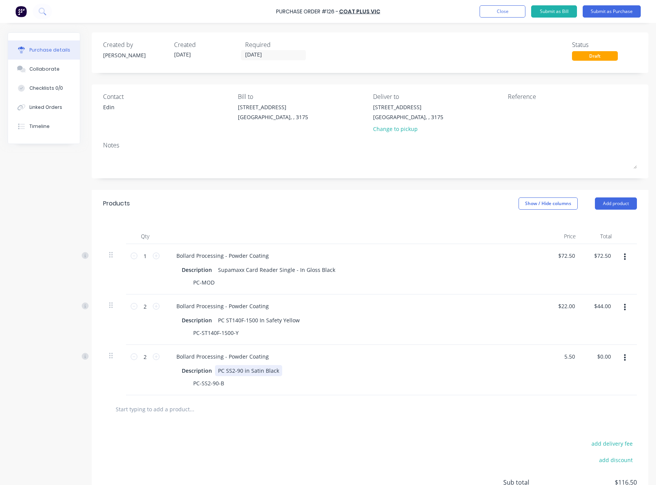
type input "$11.00"
click at [507, 369] on div "Description PC SS2-90 in Satin Black" at bounding box center [354, 370] width 350 height 11
click at [608, 202] on button "Add product" at bounding box center [616, 204] width 42 height 12
click at [594, 220] on div "Product catalogue" at bounding box center [601, 223] width 59 height 11
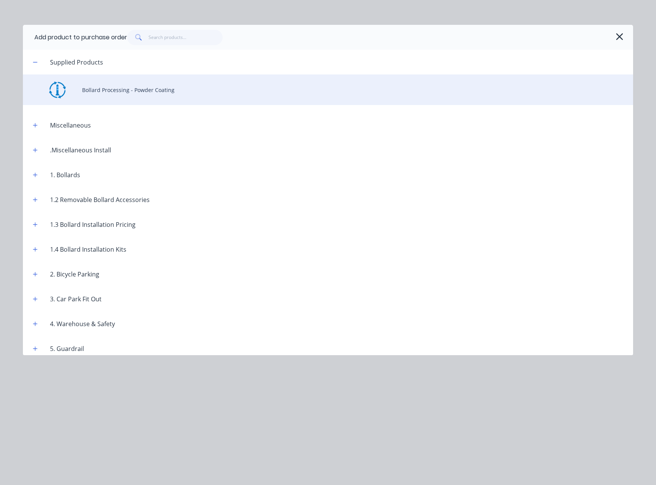
click at [130, 90] on div "Bollard Processing - Powder Coating" at bounding box center [328, 90] width 611 height 31
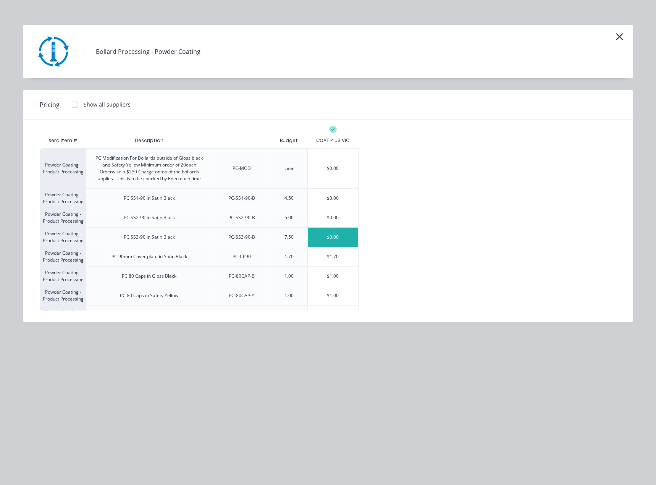
click at [350, 238] on div "$0.00" at bounding box center [333, 237] width 51 height 19
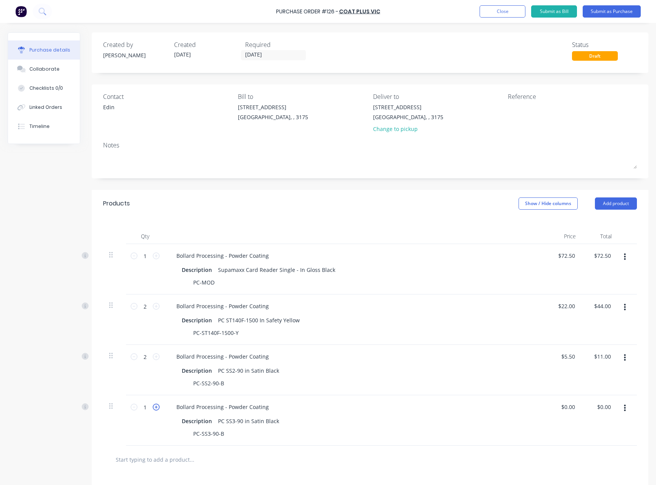
click at [156, 409] on icon at bounding box center [156, 407] width 7 height 7
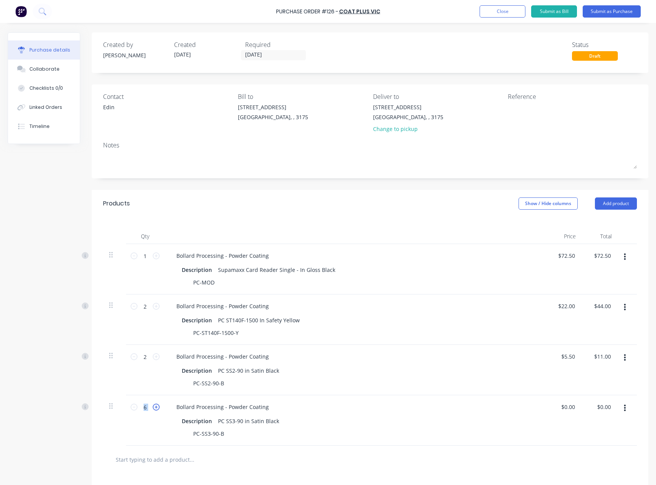
click at [156, 409] on icon at bounding box center [156, 407] width 7 height 7
type input "8"
click at [573, 408] on input "0.00" at bounding box center [568, 407] width 18 height 11
type input "0"
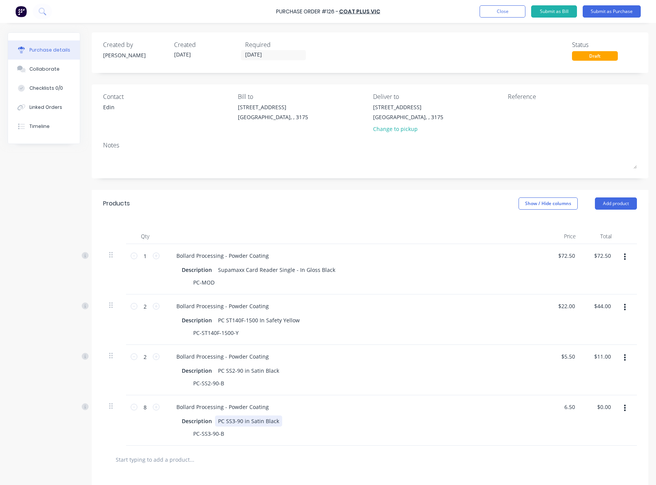
type input "$6.50"
type input "$52.00"
click at [496, 421] on div "Description PC SS3-90 in Satin Black" at bounding box center [354, 421] width 350 height 11
click at [451, 273] on div "Description Supamaxx Card Reader Single - In Gloss Black" at bounding box center [354, 269] width 350 height 11
click at [598, 208] on button "Add product" at bounding box center [616, 204] width 42 height 12
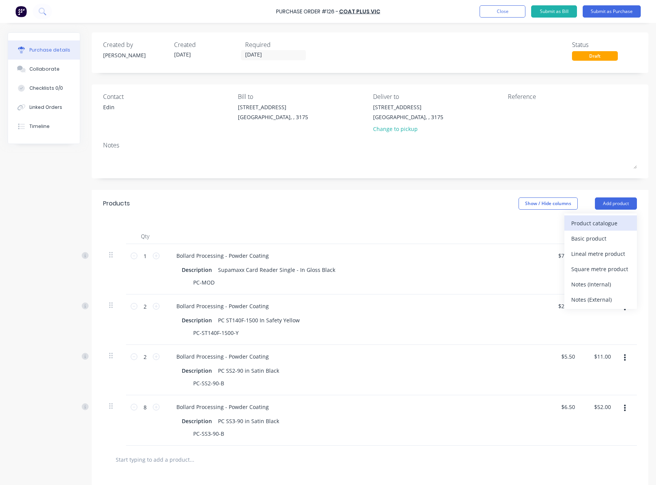
click at [599, 221] on div "Product catalogue" at bounding box center [601, 223] width 59 height 11
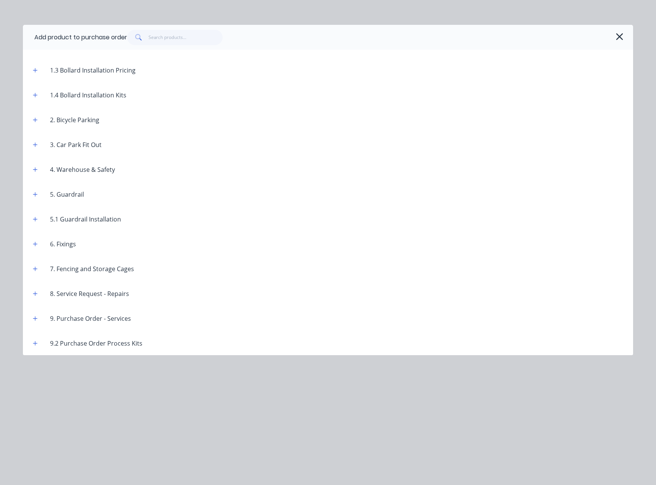
scroll to position [155, 0]
click at [102, 316] on div "9. Purchase Order - Services" at bounding box center [90, 318] width 93 height 9
click at [36, 319] on icon "button" at bounding box center [35, 318] width 4 height 4
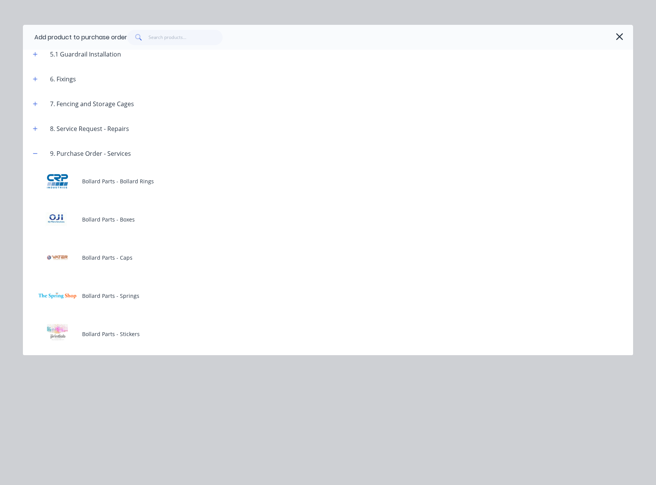
scroll to position [308, 0]
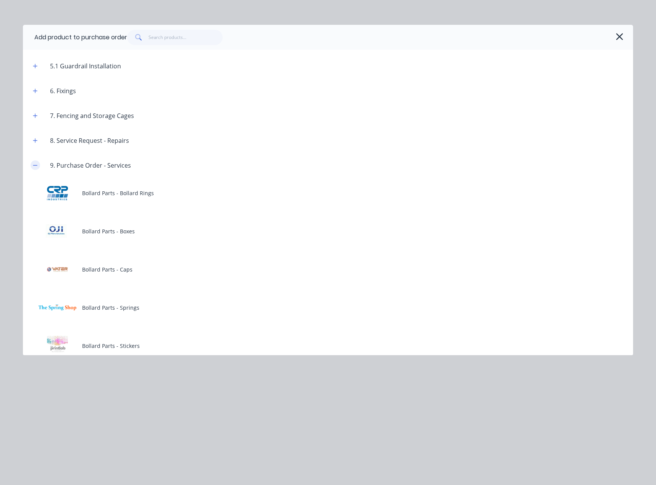
click at [33, 167] on icon "button" at bounding box center [35, 165] width 5 height 5
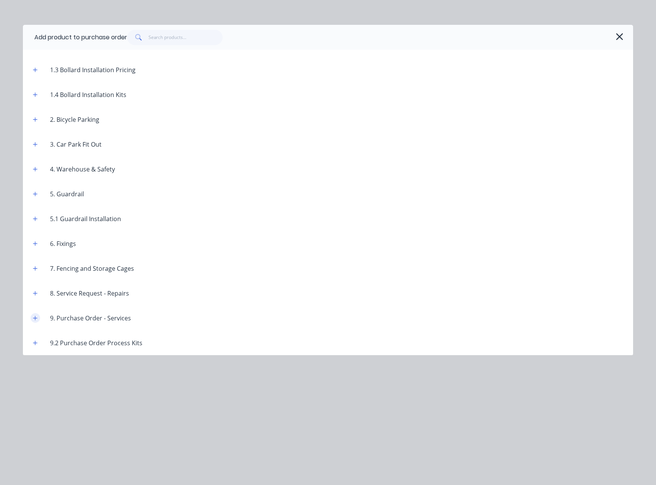
scroll to position [155, 0]
click at [619, 36] on icon "button" at bounding box center [619, 36] width 7 height 7
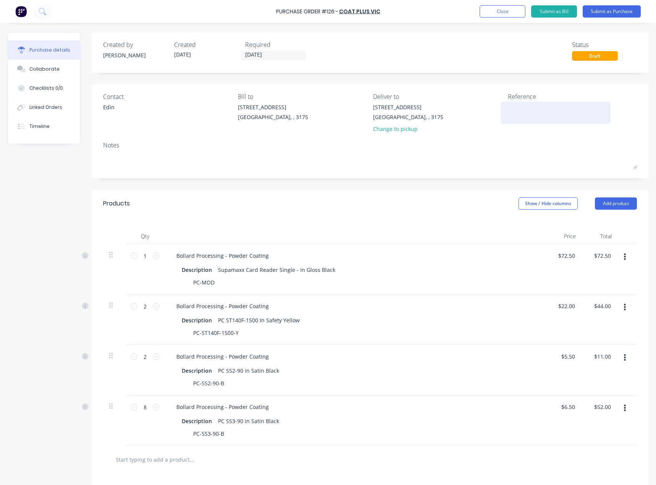
click at [522, 107] on textarea at bounding box center [556, 111] width 96 height 17
type textarea "i"
type textarea "[PERSON_NAME] dropped off [DATE] mixed order please read colours"
type textarea "x"
type textarea "[PERSON_NAME] dropped off [DATE] mixed order please read colours"
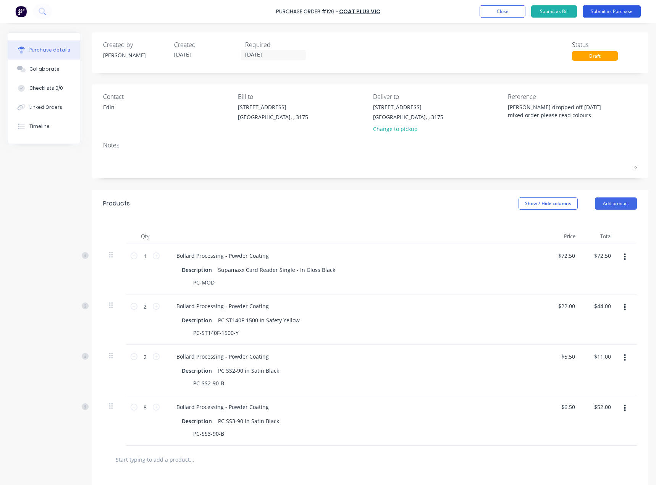
click at [610, 11] on button "Submit as Purchase" at bounding box center [612, 11] width 58 height 12
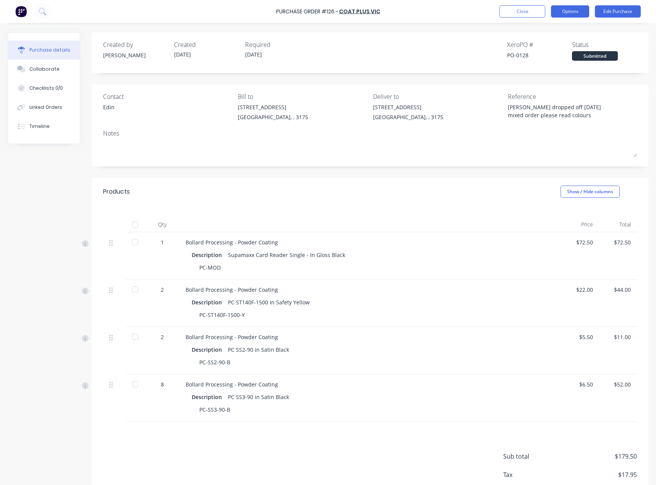
click at [572, 11] on button "Options" at bounding box center [570, 11] width 38 height 12
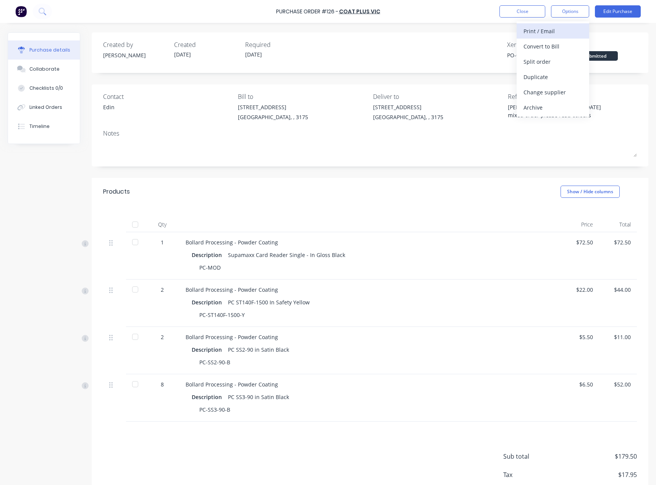
click at [561, 29] on div "Print / Email" at bounding box center [553, 31] width 59 height 11
click at [530, 30] on div "Back" at bounding box center [553, 31] width 59 height 11
click at [549, 31] on div "Print / Email" at bounding box center [553, 31] width 59 height 11
click at [471, 38] on div "Created by [PERSON_NAME] Created [DATE] Required [DATE] Xero PO # PO-0128 Statu…" at bounding box center [370, 52] width 557 height 40
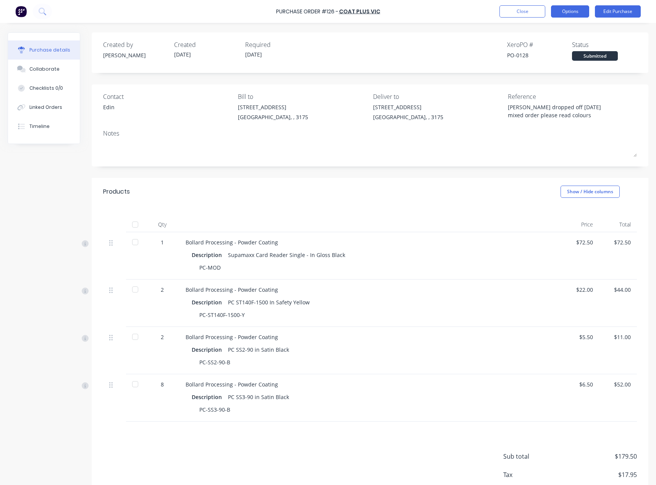
click at [562, 10] on button "Options" at bounding box center [570, 11] width 38 height 12
click at [527, 30] on div "Back" at bounding box center [553, 31] width 59 height 11
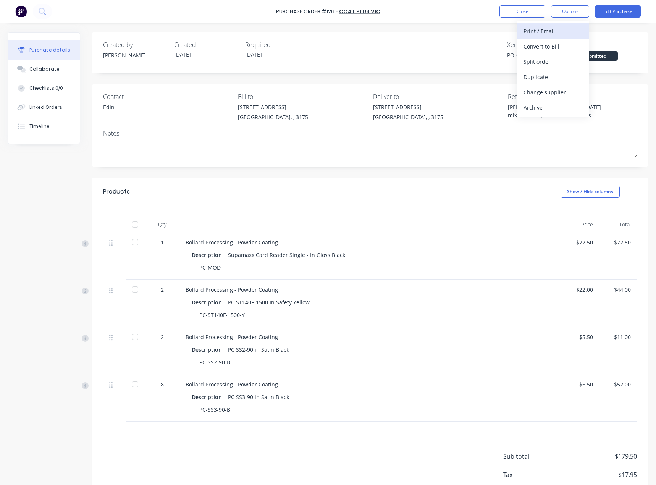
click at [555, 33] on div "Print / Email" at bounding box center [553, 31] width 59 height 11
click at [553, 47] on div "With pricing" at bounding box center [553, 46] width 59 height 11
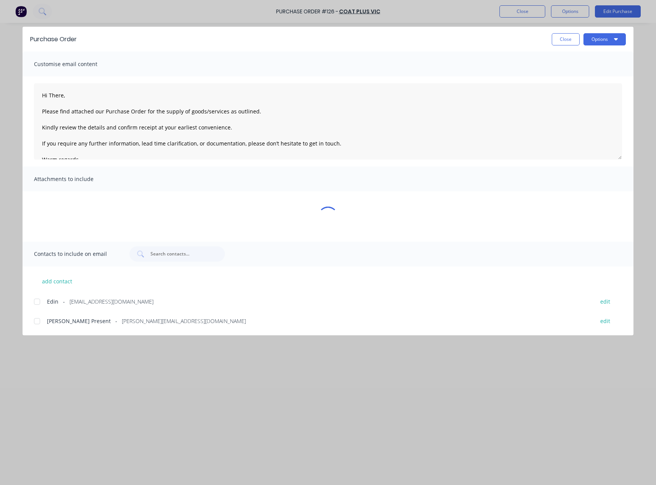
type textarea "x"
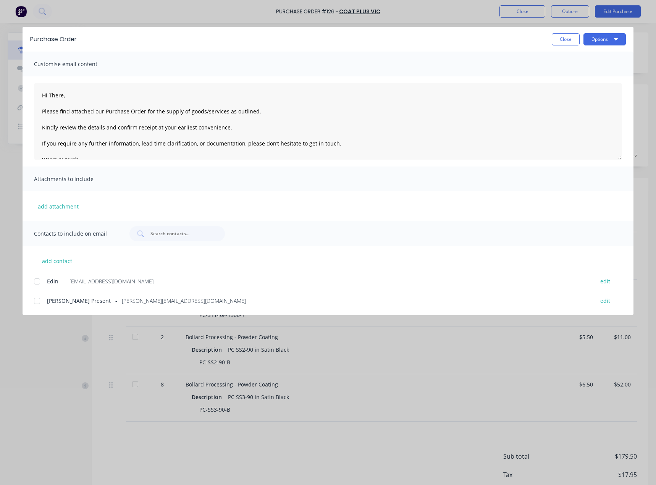
click at [39, 282] on div at bounding box center [36, 281] width 15 height 15
click at [62, 97] on textarea "Hi There, Please find attached our Purchase Order for the supply of goods/servi…" at bounding box center [328, 121] width 588 height 76
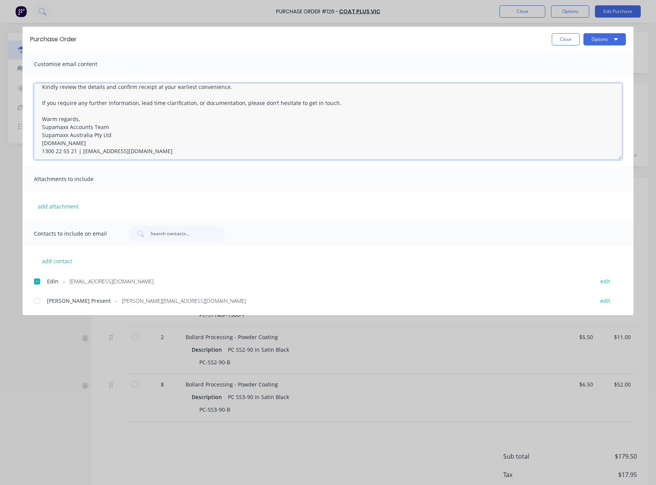
scroll to position [44, 0]
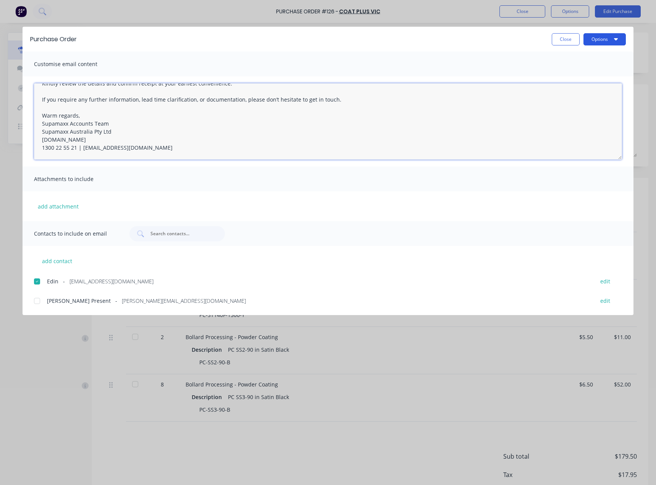
type textarea "Hi [PERSON_NAME], Please find attached our Purchase Order for the supply of goo…"
click at [611, 40] on button "Options" at bounding box center [605, 39] width 42 height 12
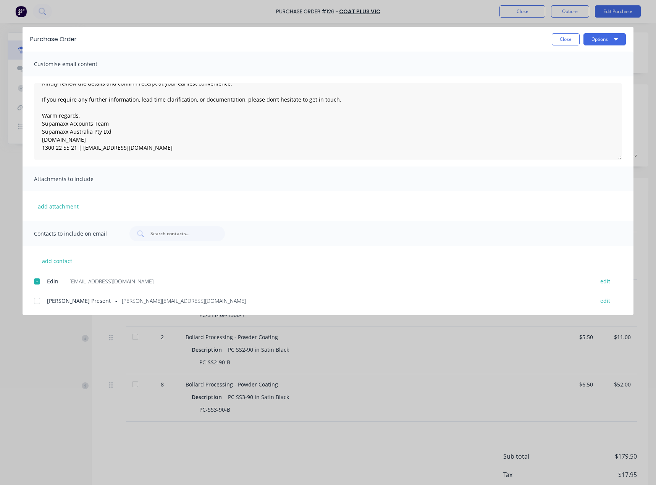
click at [487, 210] on div "add attachment" at bounding box center [328, 206] width 611 height 30
click at [603, 40] on button "Options" at bounding box center [605, 39] width 42 height 12
click at [575, 91] on div "Email" at bounding box center [590, 89] width 59 height 11
click at [568, 42] on button "Close" at bounding box center [566, 39] width 28 height 12
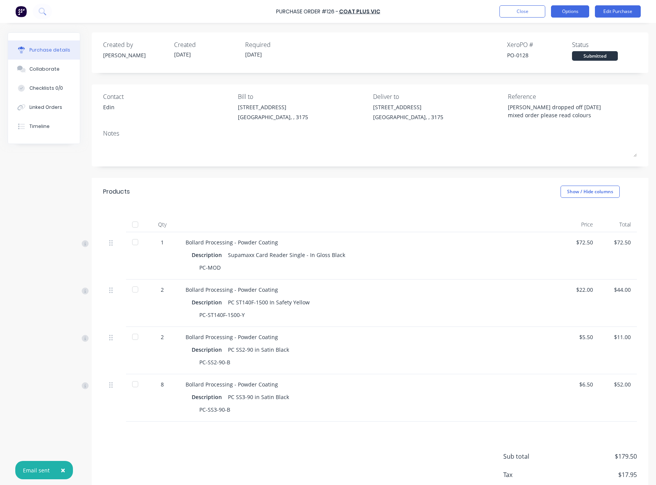
click at [572, 13] on button "Options" at bounding box center [570, 11] width 38 height 12
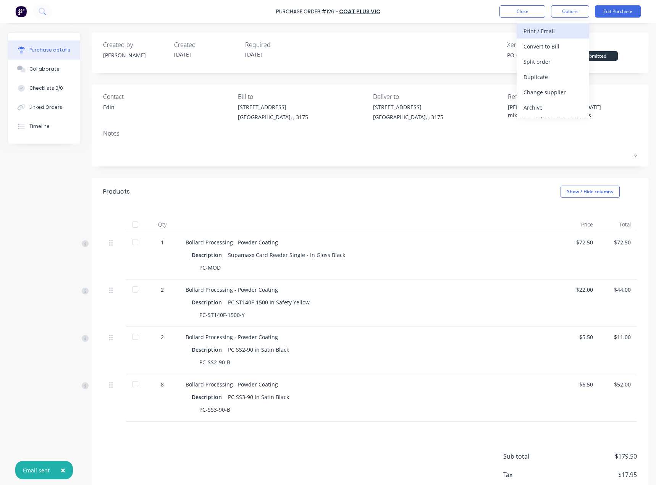
click at [548, 31] on div "Print / Email" at bounding box center [553, 31] width 59 height 11
click at [544, 60] on div "Without pricing" at bounding box center [553, 61] width 59 height 11
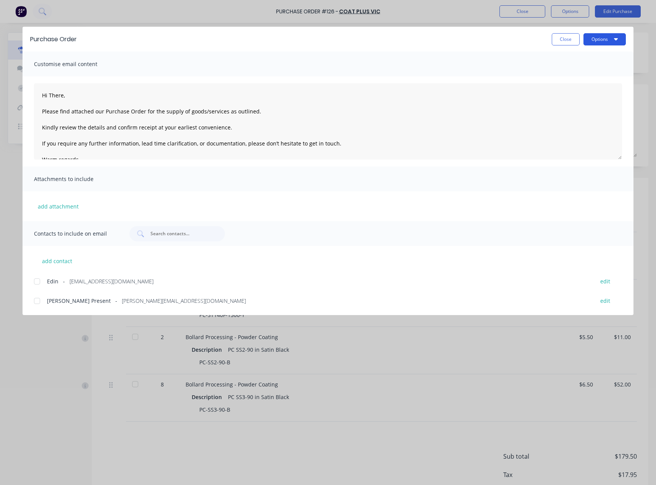
click at [600, 40] on button "Options" at bounding box center [605, 39] width 42 height 12
click at [573, 75] on div "Print" at bounding box center [590, 73] width 59 height 11
click at [575, 38] on button "Close" at bounding box center [566, 39] width 28 height 12
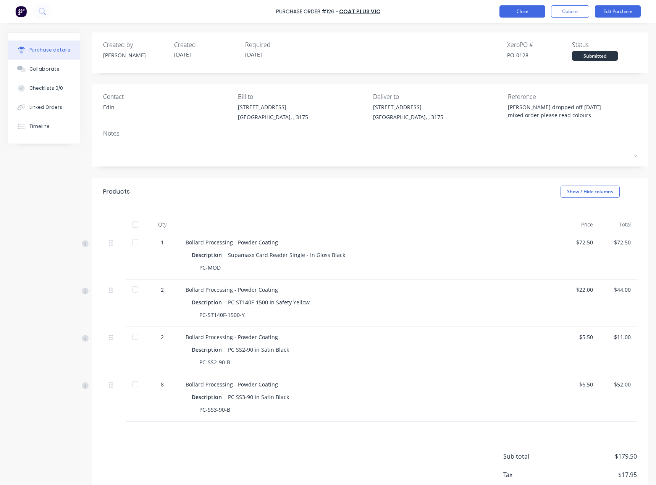
click at [523, 13] on button "Close" at bounding box center [523, 11] width 46 height 12
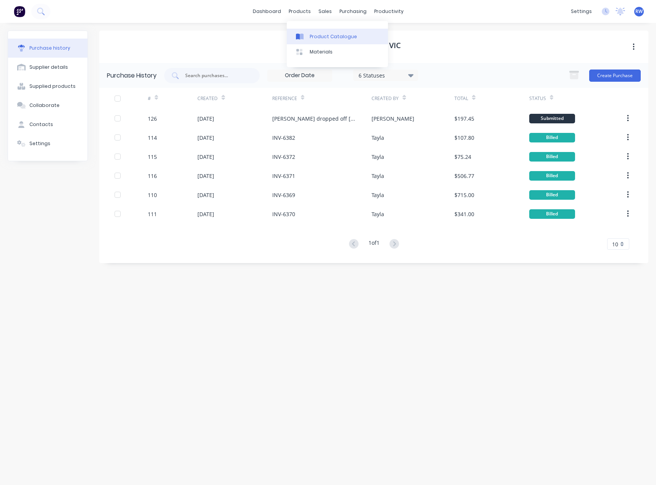
click at [316, 34] on div "Product Catalogue" at bounding box center [333, 36] width 47 height 7
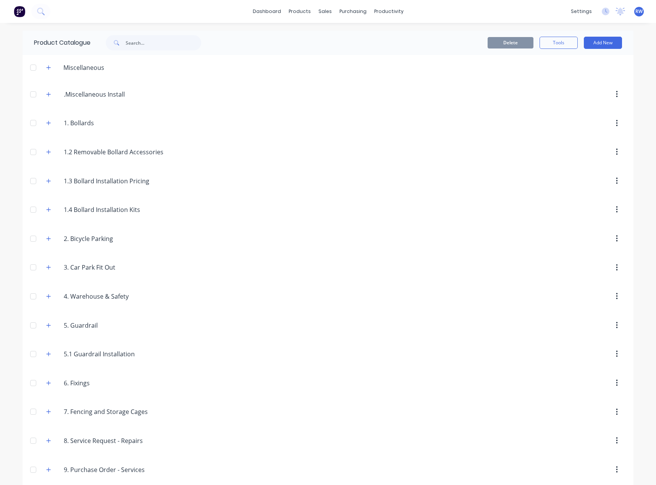
scroll to position [36, 0]
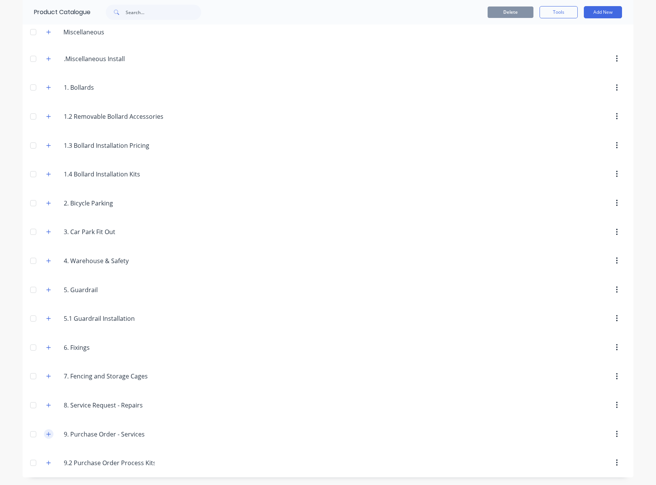
click at [47, 436] on icon "button" at bounding box center [48, 434] width 5 height 5
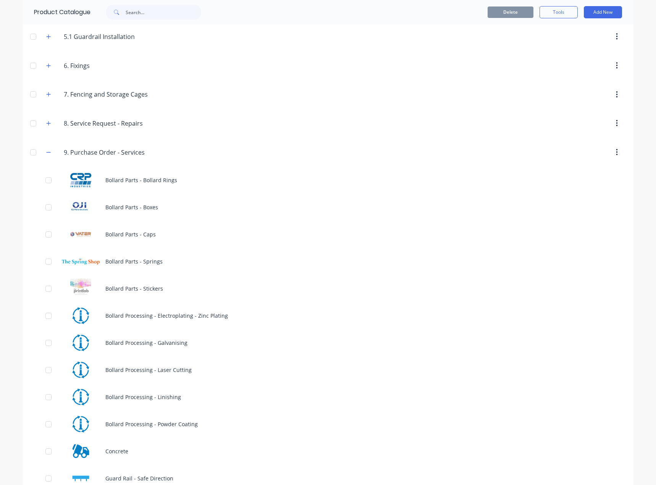
scroll to position [341, 0]
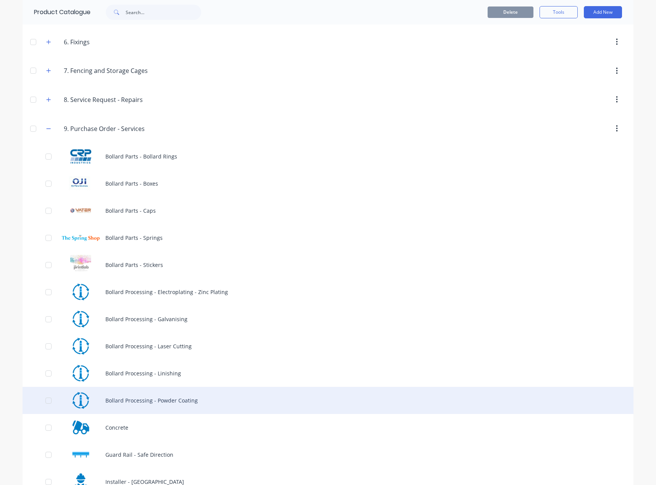
click at [149, 405] on div "Bollard Processing - Powder Coating" at bounding box center [328, 400] width 611 height 27
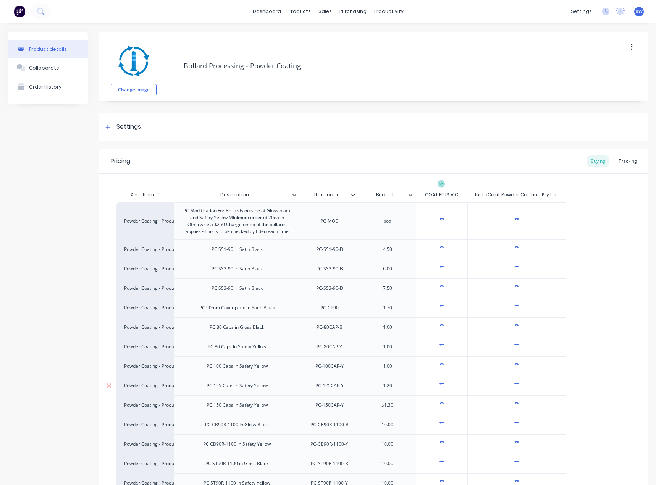
type textarea "x"
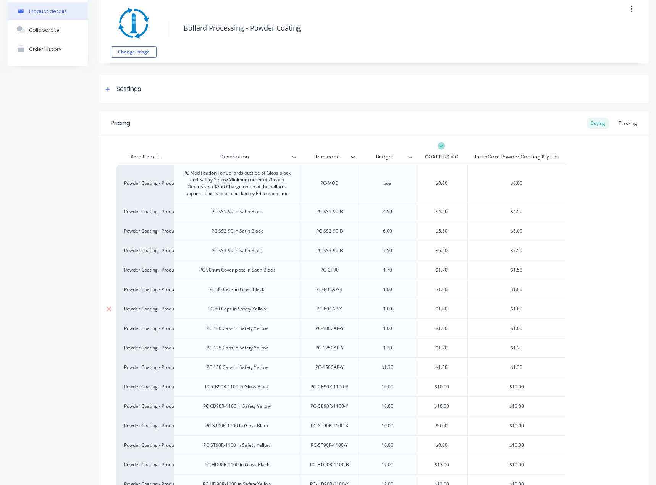
scroll to position [38, 0]
click at [450, 214] on input "$4.50" at bounding box center [441, 211] width 51 height 7
click at [440, 209] on input "$4.50" at bounding box center [441, 211] width 51 height 7
click at [444, 212] on input "$4.50" at bounding box center [441, 211] width 51 height 7
type input "$450"
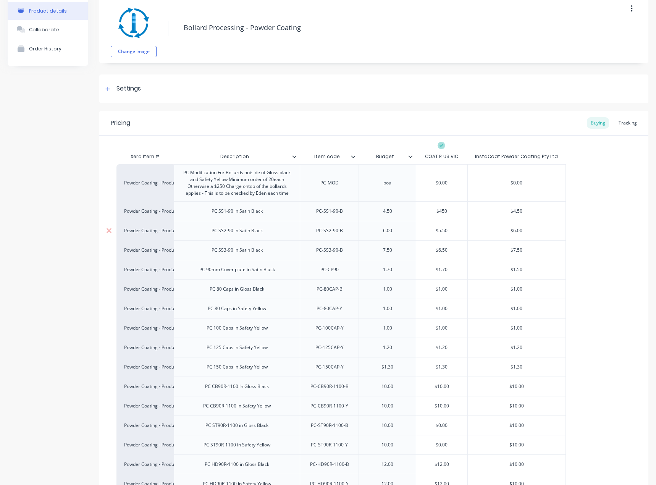
type textarea "x"
type input "$4.50"
type textarea "x"
click at [445, 273] on div "$1.70" at bounding box center [441, 269] width 51 height 19
type input "$1.70"
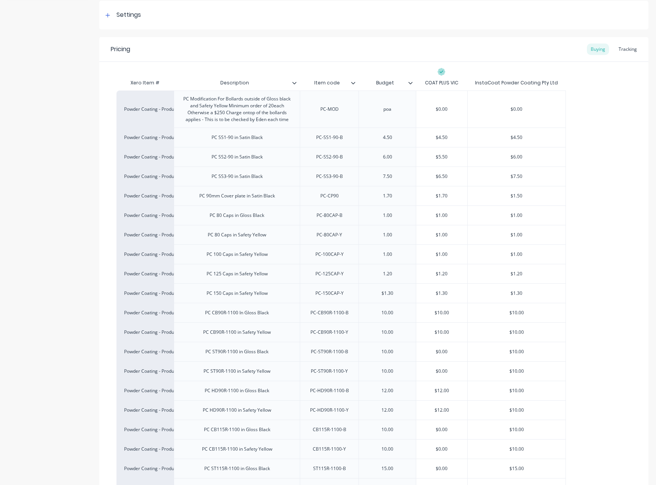
scroll to position [0, 0]
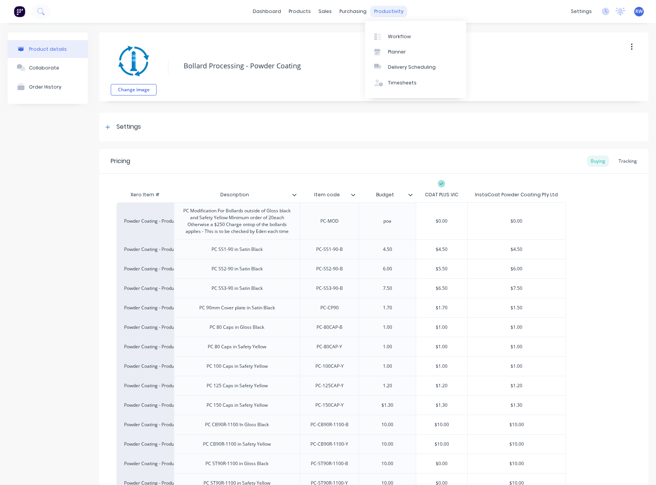
click at [373, 10] on div "productivity" at bounding box center [389, 11] width 37 height 11
click at [389, 52] on div "Planner" at bounding box center [397, 52] width 18 height 7
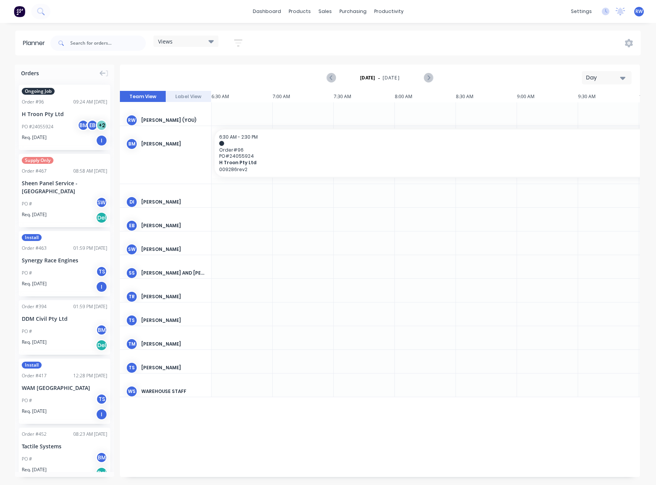
scroll to position [0, 428]
click at [599, 76] on div "Day" at bounding box center [603, 78] width 35 height 8
click at [582, 125] on div "Month" at bounding box center [594, 128] width 76 height 15
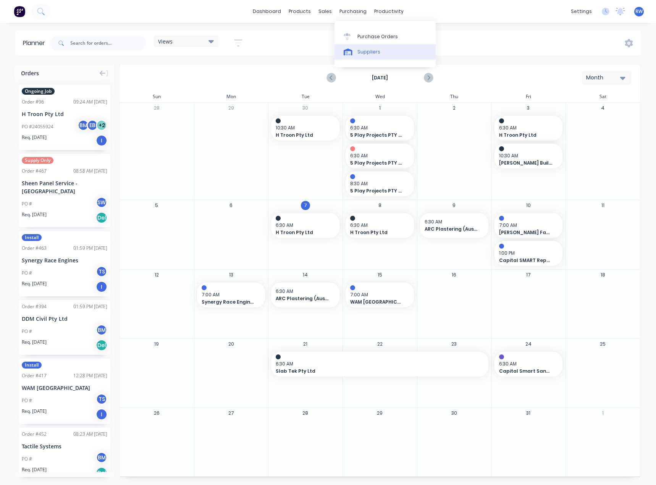
click at [369, 54] on div "Suppliers" at bounding box center [369, 52] width 23 height 7
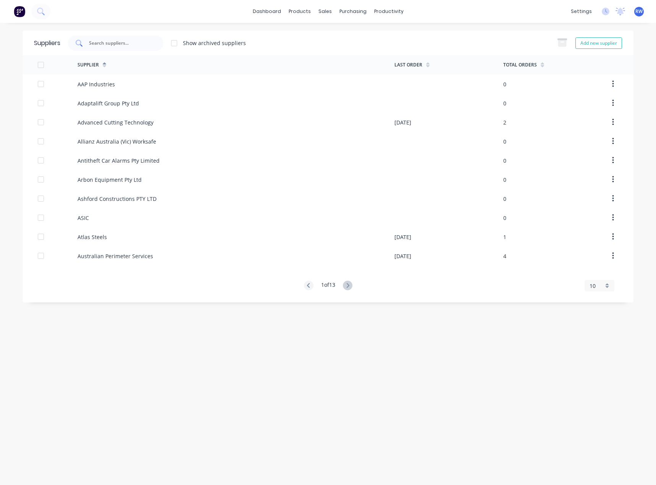
click at [135, 45] on input "text" at bounding box center [119, 43] width 63 height 8
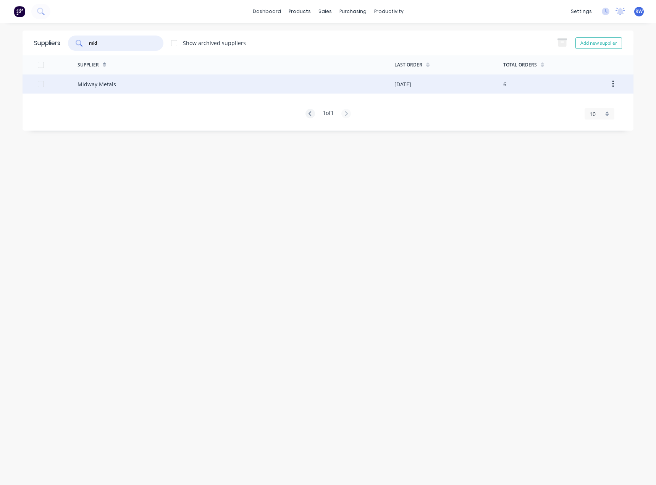
type input "mid"
click at [95, 87] on div "Midway Metals" at bounding box center [97, 84] width 39 height 8
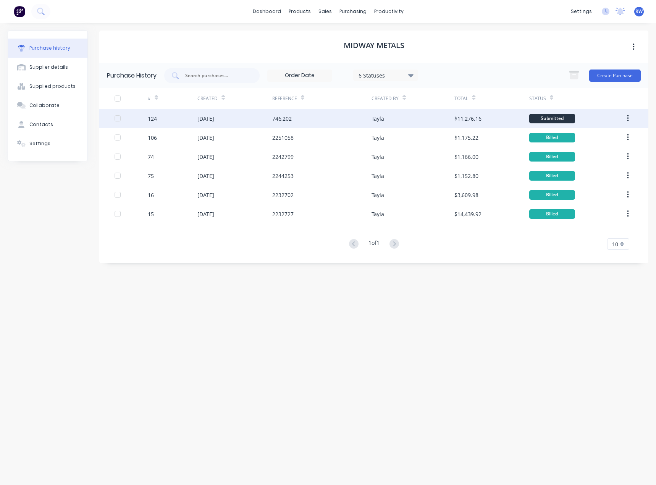
click at [629, 120] on icon "button" at bounding box center [628, 118] width 2 height 8
click at [214, 116] on div "[DATE]" at bounding box center [206, 119] width 17 height 8
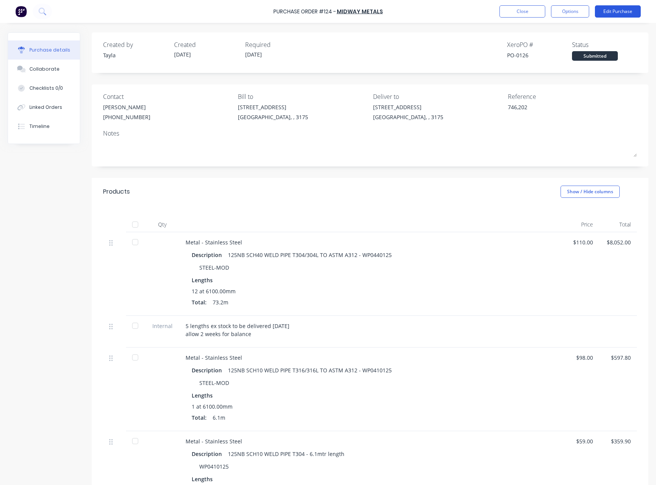
click at [614, 12] on button "Edit Purchase" at bounding box center [618, 11] width 46 height 12
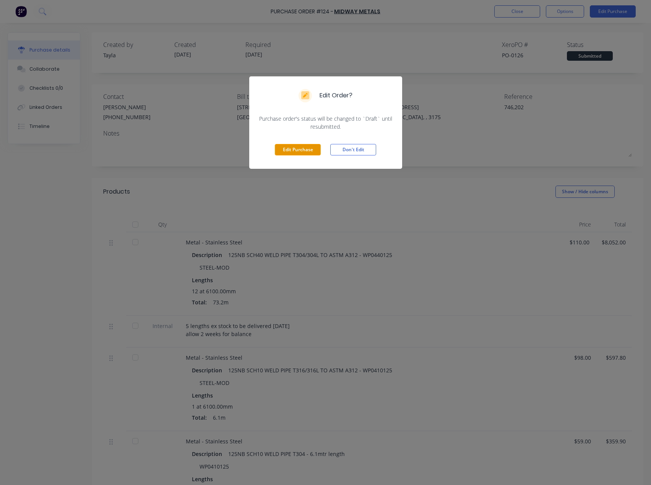
click at [305, 151] on button "Edit Purchase" at bounding box center [298, 149] width 46 height 11
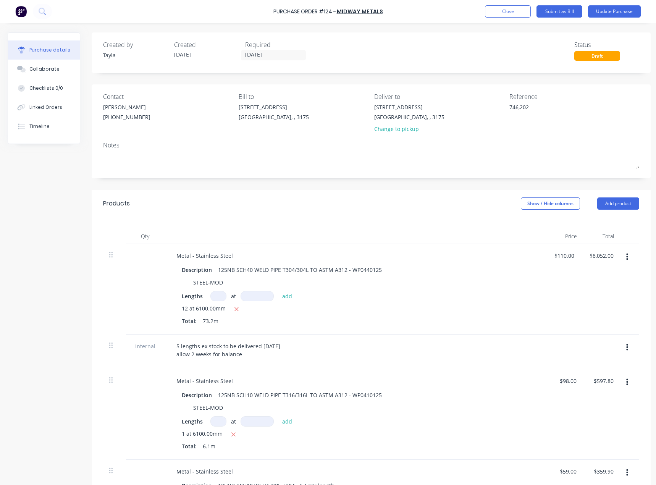
drag, startPoint x: 538, startPoint y: 109, endPoint x: 446, endPoint y: 104, distance: 92.6
click at [446, 104] on div "Contact [PERSON_NAME] [PHONE_NUMBER] Bill to [STREET_ADDRESS] Deliver to [STREE…" at bounding box center [371, 114] width 536 height 45
paste textarea "225388"
type textarea "x"
type textarea "2253882"
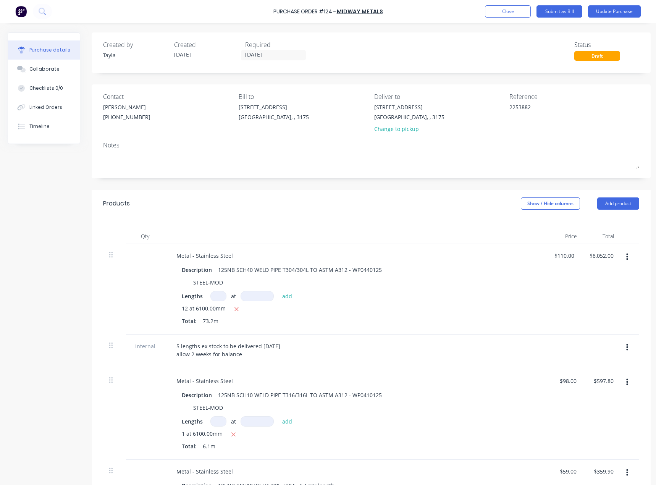
type textarea "x"
type textarea "2253882"
click at [462, 200] on div "Products Show / Hide columns Add product" at bounding box center [371, 204] width 559 height 28
click at [611, 11] on button "Update Purchase" at bounding box center [614, 11] width 53 height 12
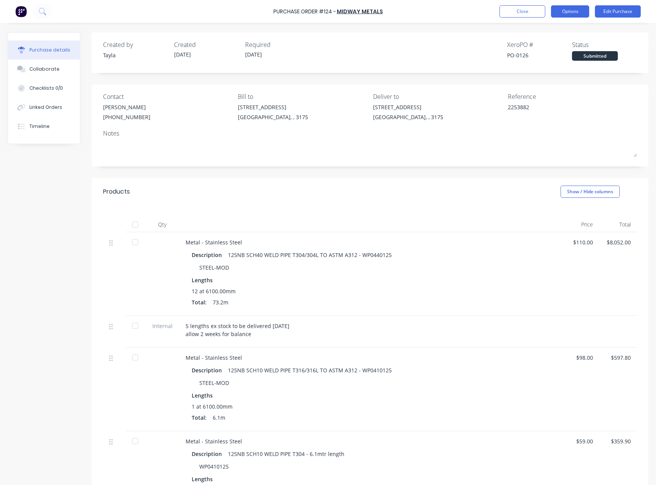
click at [565, 13] on button "Options" at bounding box center [570, 11] width 38 height 12
click at [552, 44] on div "Convert to Bill" at bounding box center [553, 46] width 59 height 11
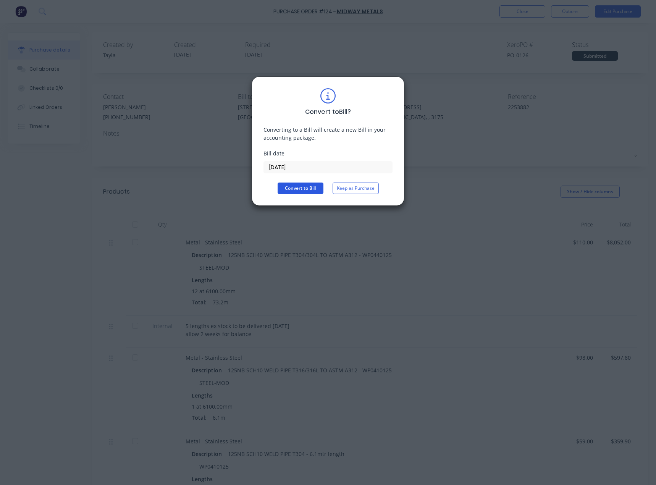
click at [300, 188] on button "Convert to Bill" at bounding box center [301, 188] width 46 height 11
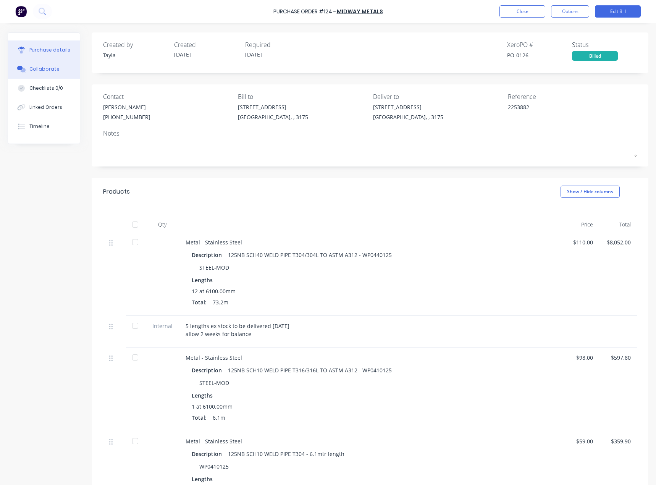
click at [55, 68] on div "Collaborate" at bounding box center [44, 69] width 30 height 7
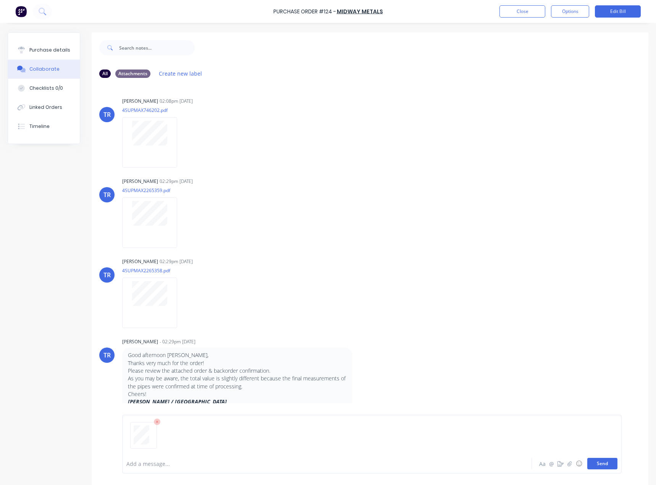
click at [605, 462] on button "Send" at bounding box center [603, 463] width 30 height 11
click at [518, 10] on button "Close" at bounding box center [523, 11] width 46 height 12
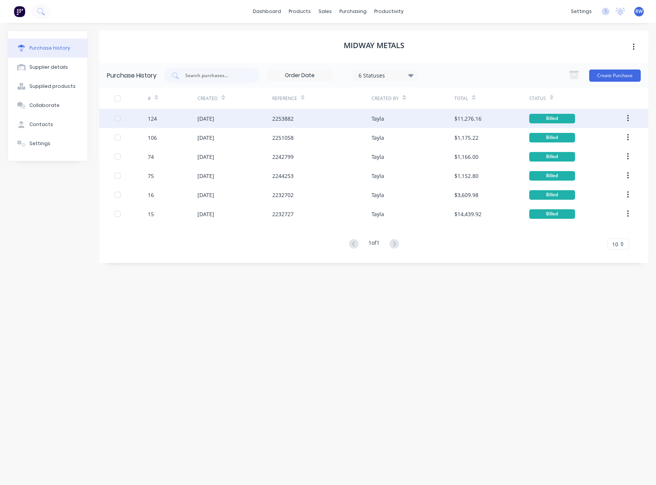
click at [200, 119] on div "[DATE]" at bounding box center [206, 119] width 17 height 8
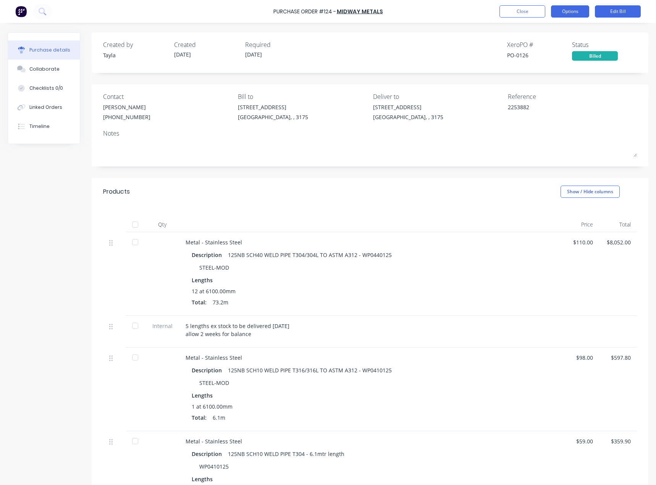
click at [560, 14] on button "Options" at bounding box center [570, 11] width 38 height 12
click at [543, 69] on div "Split order" at bounding box center [553, 65] width 59 height 11
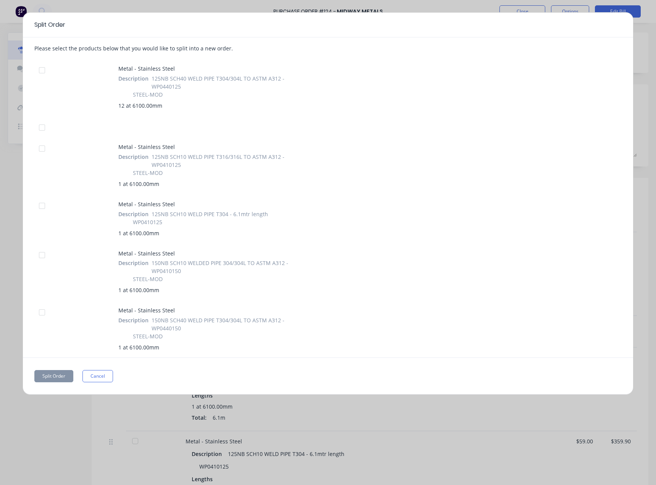
click at [40, 69] on div at bounding box center [41, 70] width 15 height 15
click at [50, 376] on button "Split Order" at bounding box center [53, 376] width 39 height 12
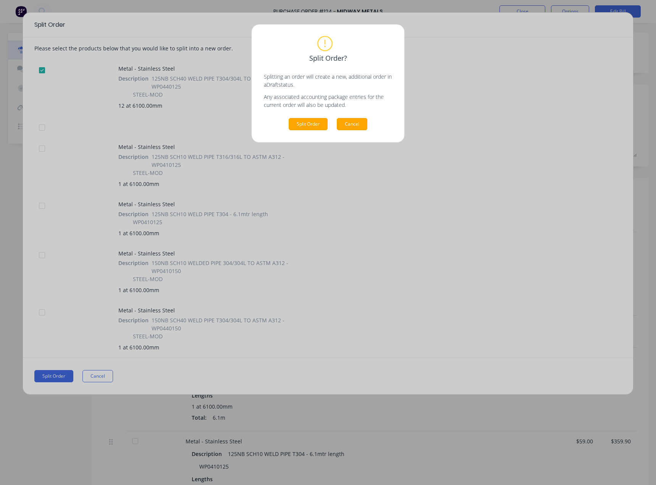
click at [351, 125] on button "Cancel" at bounding box center [352, 124] width 31 height 12
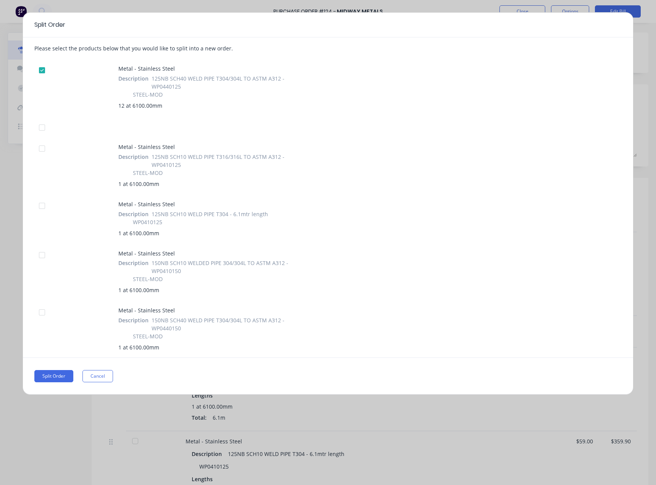
click at [41, 73] on div at bounding box center [41, 70] width 15 height 15
click at [91, 375] on button "Cancel" at bounding box center [98, 376] width 31 height 12
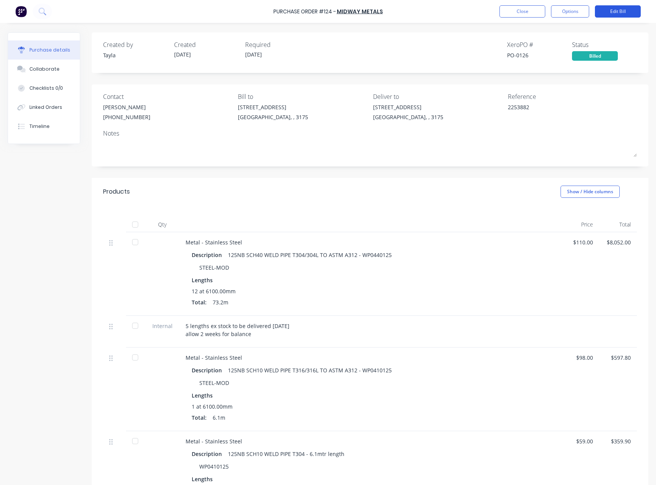
click at [624, 8] on button "Edit Bill" at bounding box center [618, 11] width 46 height 12
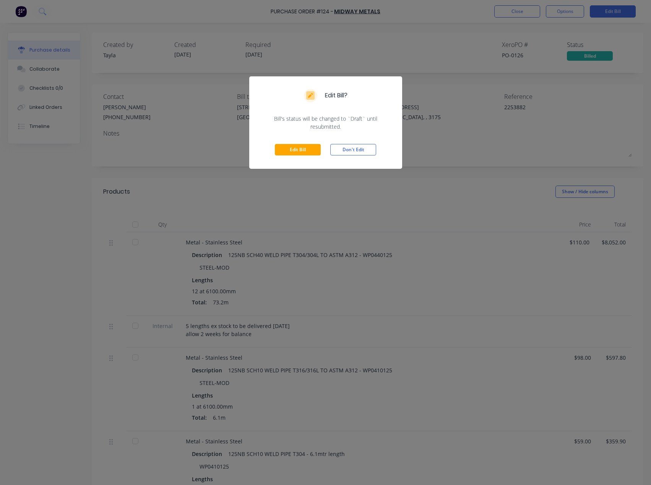
click at [287, 156] on div "Edit Bill Don't Edit" at bounding box center [325, 150] width 153 height 38
click at [287, 151] on button "Edit Bill" at bounding box center [298, 149] width 46 height 11
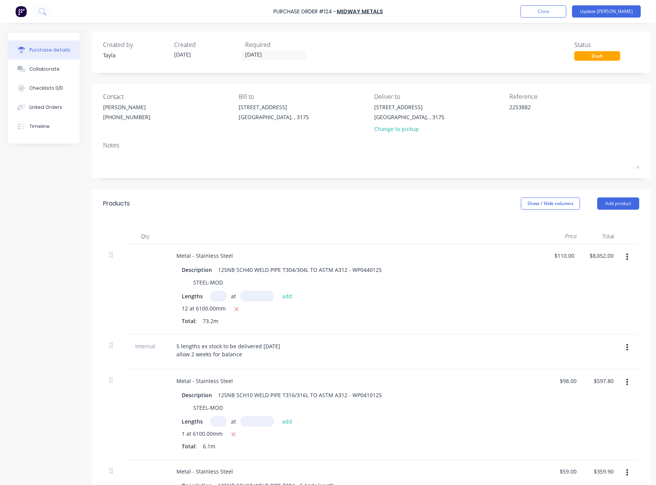
click at [630, 254] on button "button" at bounding box center [628, 257] width 18 height 14
drag, startPoint x: 393, startPoint y: 268, endPoint x: 309, endPoint y: 261, distance: 84.3
click at [309, 261] on div "Metal - Stainless Steel Description 125NB SCH40 WELD PIPE T304/304L TO ASTM A31…" at bounding box center [355, 289] width 382 height 91
drag, startPoint x: 241, startPoint y: 283, endPoint x: 179, endPoint y: 283, distance: 61.9
click at [179, 283] on div "STEEL-MOD" at bounding box center [354, 282] width 350 height 11
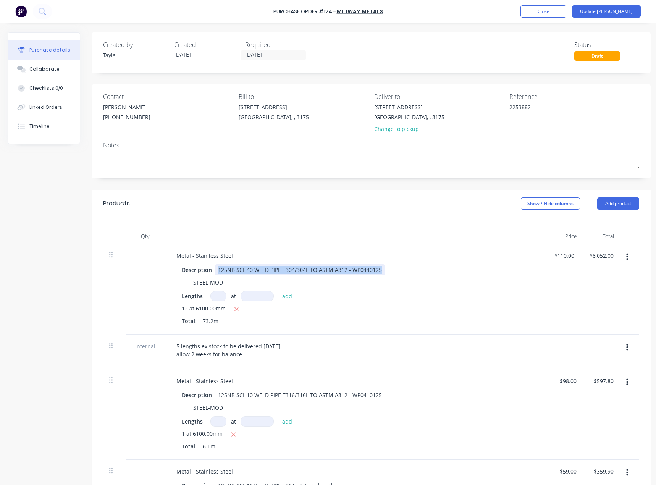
drag, startPoint x: 391, startPoint y: 270, endPoint x: 217, endPoint y: 275, distance: 173.9
click at [217, 275] on div "Description 125NB SCH40 WELD PIPE T304/304L TO ASTM A312 - WP0440125" at bounding box center [354, 269] width 350 height 11
copy div "125NB SCH40 WELD PIPE T304/304L TO ASTM A312 - WP0440125"
click at [235, 311] on icon "button" at bounding box center [237, 309] width 4 height 4
type textarea "x"
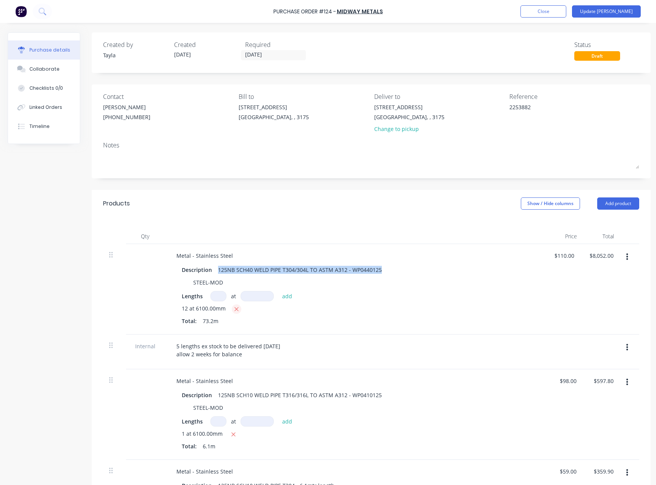
type input "$0.00"
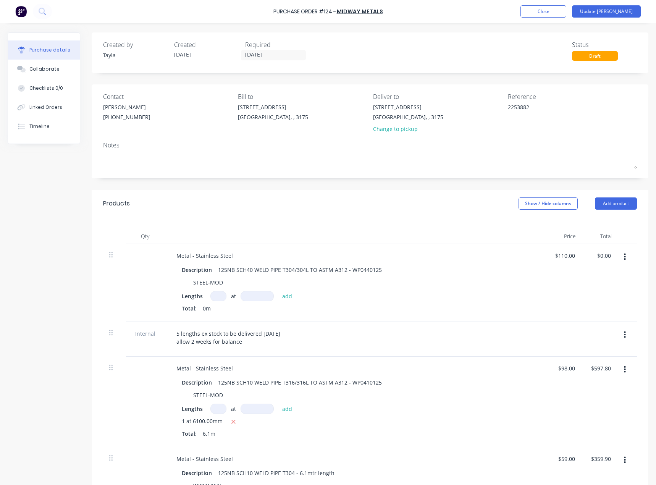
click at [217, 298] on input at bounding box center [219, 296] width 16 height 10
type textarea "x"
type input "5"
type textarea "x"
type input "5"
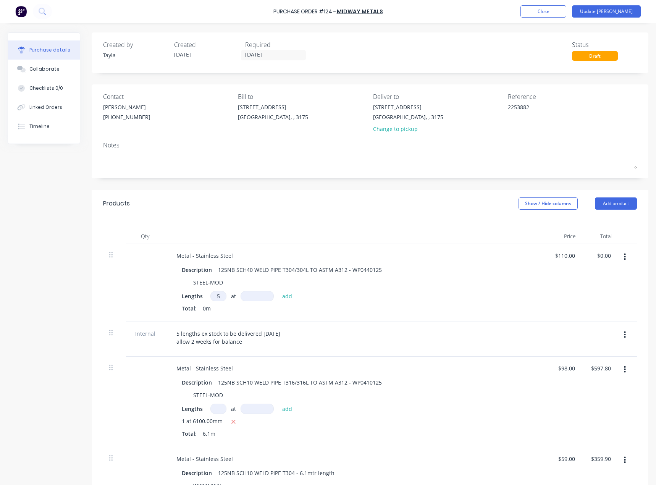
click at [259, 299] on input at bounding box center [257, 296] width 33 height 10
type textarea "x"
type input "6"
type textarea "x"
type input "61"
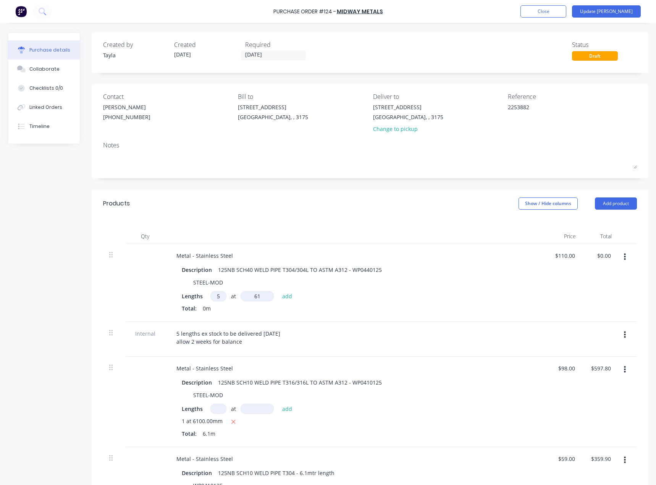
type textarea "x"
type input "610"
type textarea "x"
type input "6100"
type textarea "x"
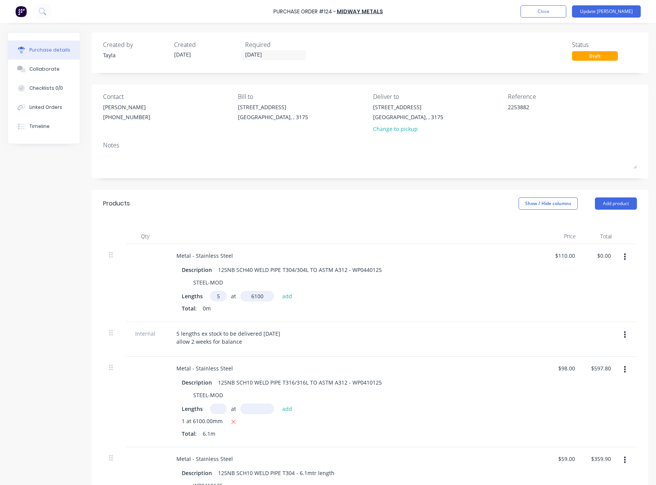
type input "6100mm"
click at [386, 301] on div "Lengths 5 5 at 6100mm 6100 add" at bounding box center [355, 296] width 347 height 10
click at [287, 298] on button "add" at bounding box center [288, 296] width 18 height 9
type textarea "x"
type input "$3,355.00"
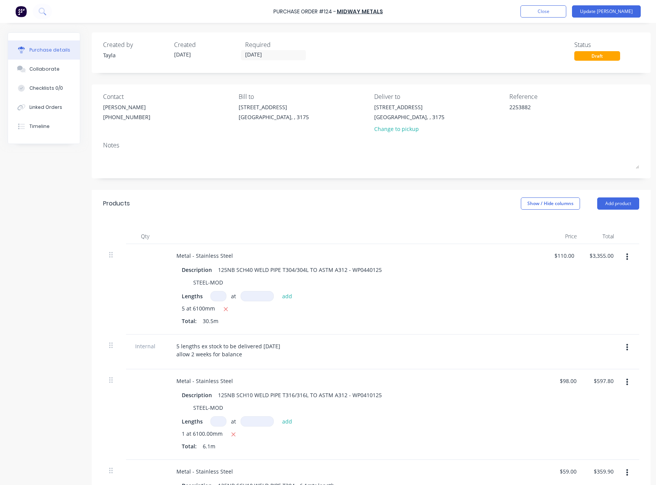
click at [417, 318] on div "Total: 30.5m" at bounding box center [355, 321] width 347 height 8
click at [622, 11] on button "Update [PERSON_NAME]" at bounding box center [606, 11] width 69 height 12
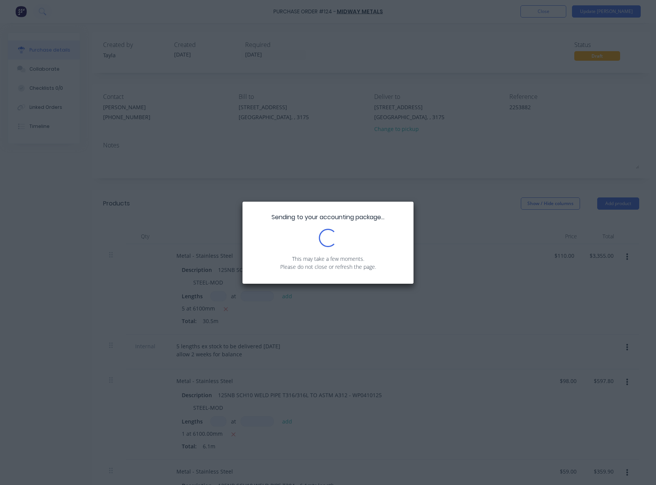
type textarea "x"
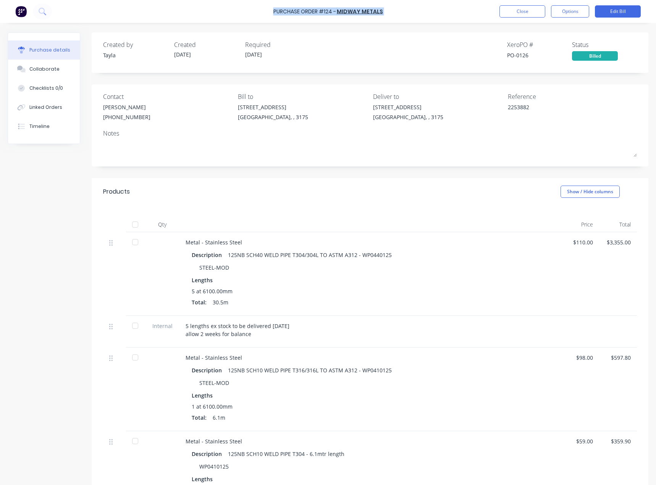
drag, startPoint x: 401, startPoint y: 13, endPoint x: 271, endPoint y: 14, distance: 130.3
click at [271, 14] on div "Purchase Order #124 - Midway Metals Close Options Edit Bill" at bounding box center [328, 11] width 656 height 23
copy div "Purchase Order #124 - Midway Metals Close Options Edit Bill"
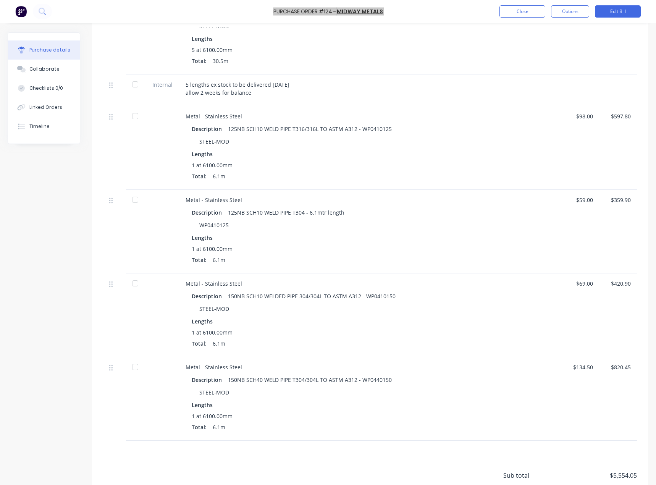
scroll to position [230, 0]
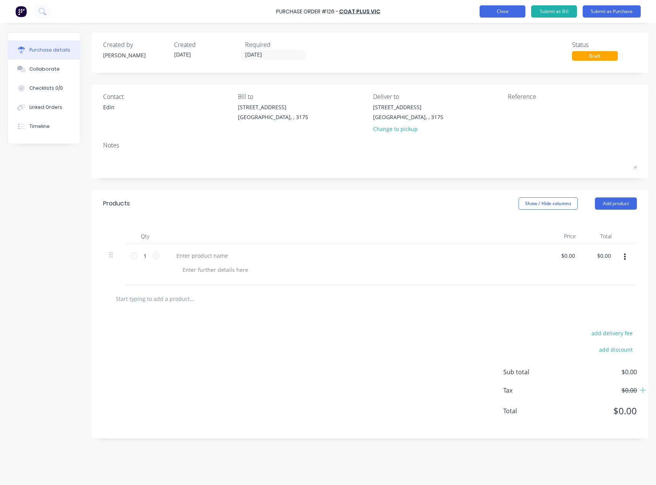
click at [498, 17] on button "Close" at bounding box center [503, 11] width 46 height 12
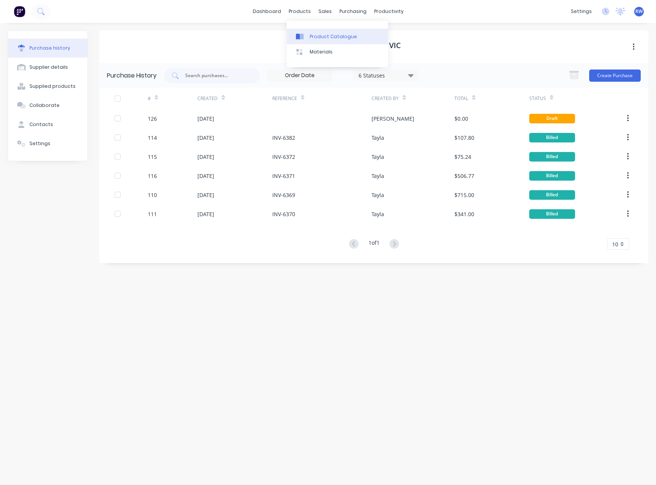
click at [310, 38] on div "Product Catalogue" at bounding box center [333, 36] width 47 height 7
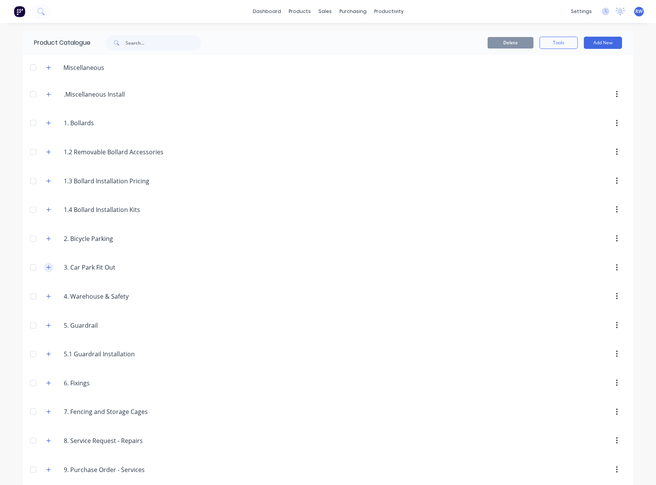
click at [47, 270] on icon "button" at bounding box center [48, 267] width 5 height 5
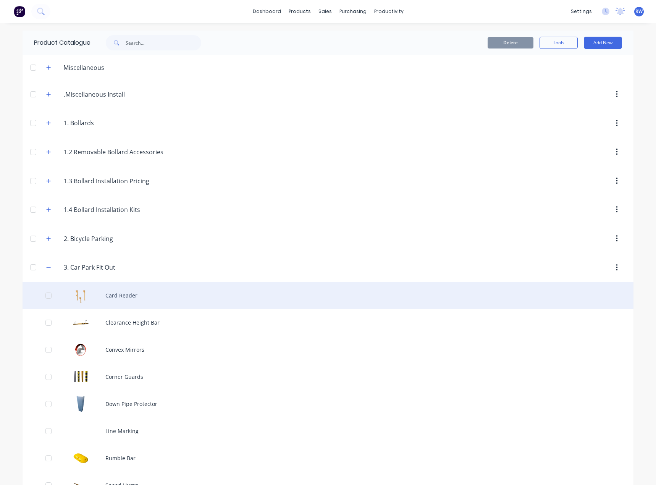
click at [121, 301] on div "Card Reader" at bounding box center [328, 295] width 611 height 27
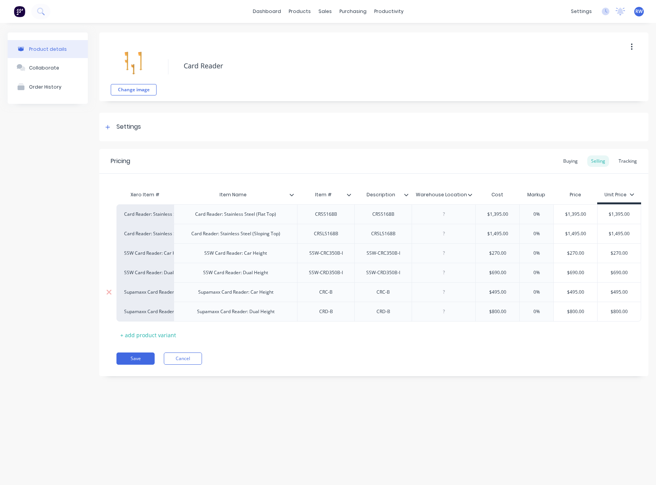
click at [235, 295] on div "Supamaxx Card Reader: Car Height" at bounding box center [235, 292] width 87 height 10
copy div "Supamaxx Card Reader: Car Height"
type textarea "x"
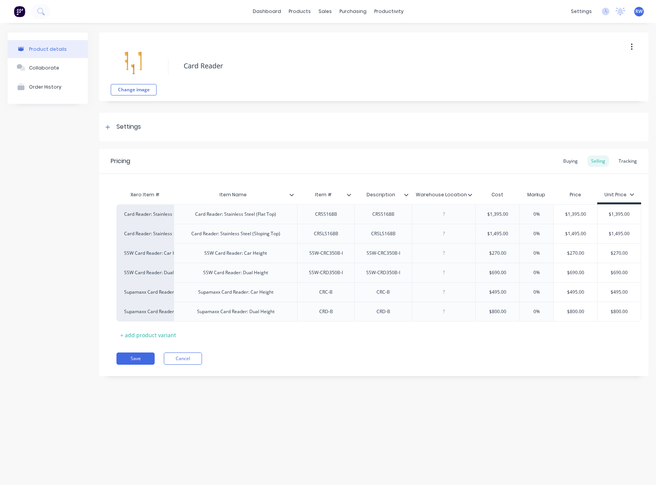
click at [315, 165] on div "Pricing Buying Selling Tracking" at bounding box center [373, 161] width 549 height 25
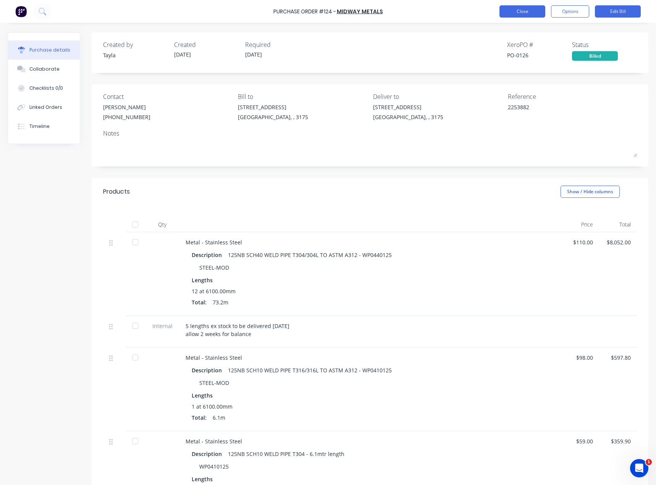
click at [533, 11] on button "Close" at bounding box center [523, 11] width 46 height 12
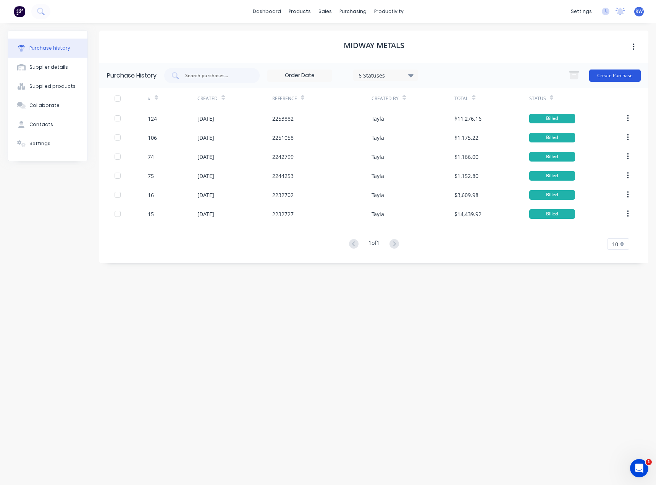
click at [612, 74] on button "Create Purchase" at bounding box center [616, 76] width 52 height 12
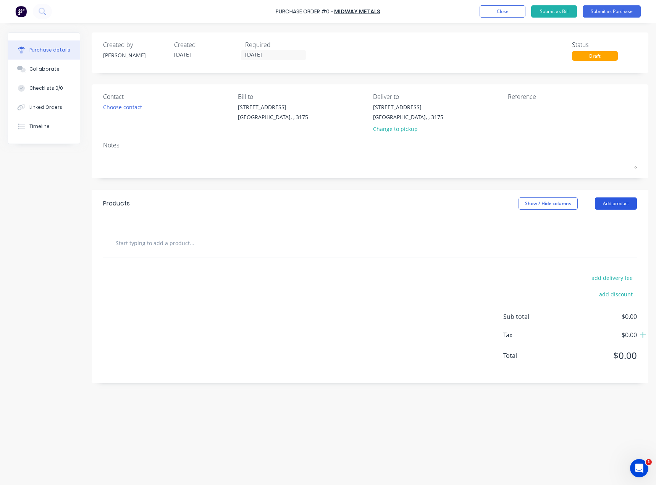
click at [603, 207] on button "Add product" at bounding box center [616, 204] width 42 height 12
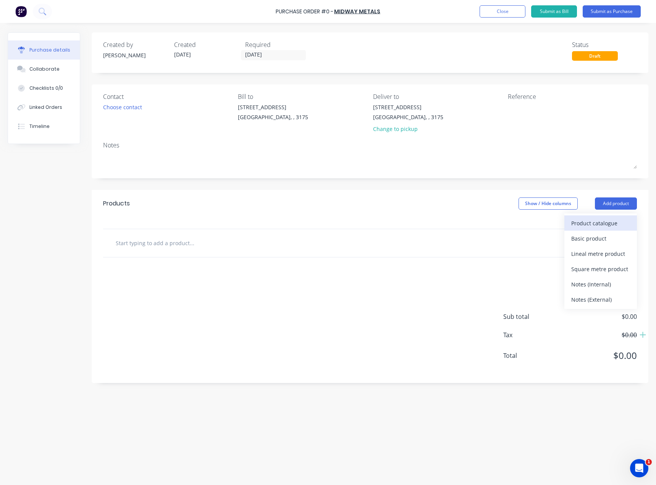
click at [604, 225] on div "Product catalogue" at bounding box center [601, 223] width 59 height 11
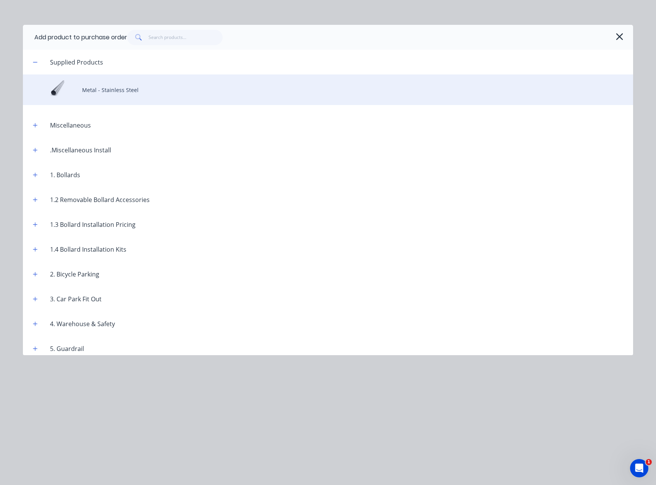
click at [113, 89] on div "Metal - Stainless Steel" at bounding box center [328, 90] width 611 height 31
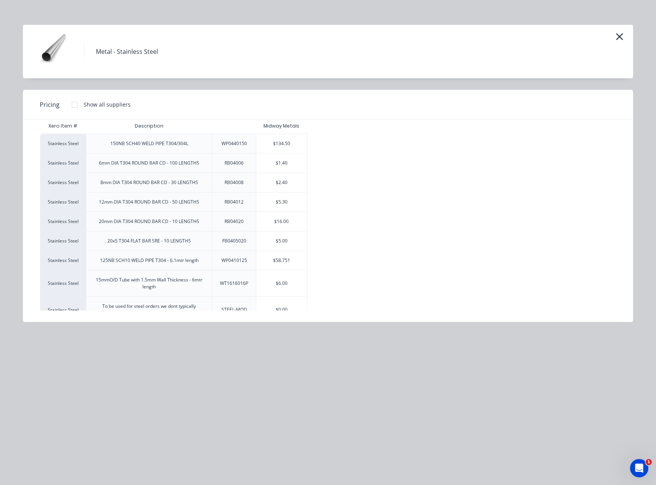
scroll to position [27, 0]
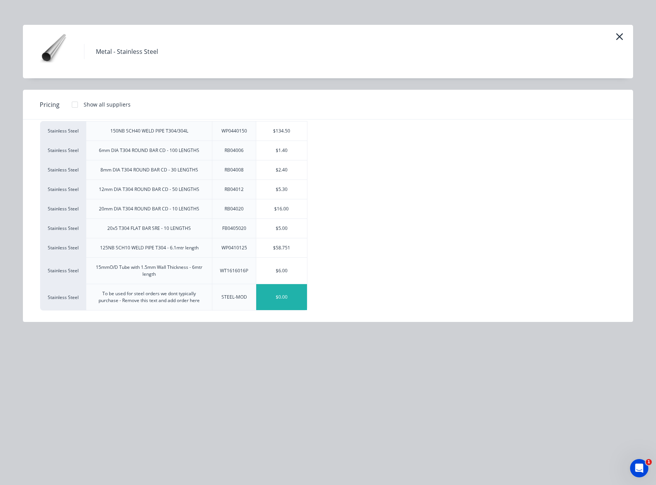
click at [276, 298] on div "$0.00" at bounding box center [281, 297] width 51 height 26
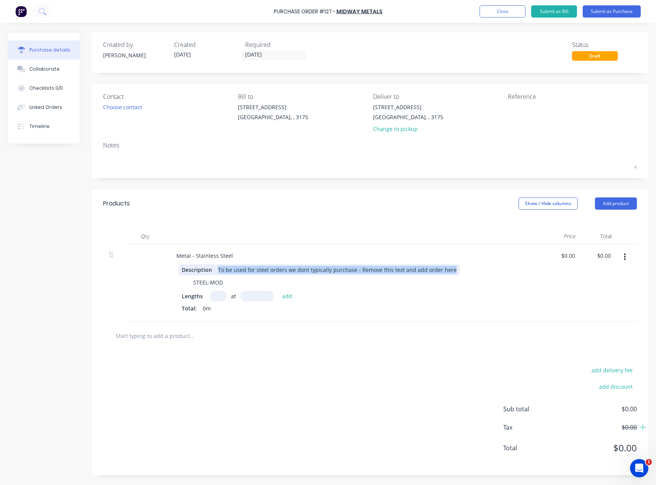
drag, startPoint x: 460, startPoint y: 271, endPoint x: 211, endPoint y: 269, distance: 249.1
click at [211, 269] on div "Description To be used for steel orders we dont typically purchase - Remove thi…" at bounding box center [354, 269] width 350 height 11
paste div
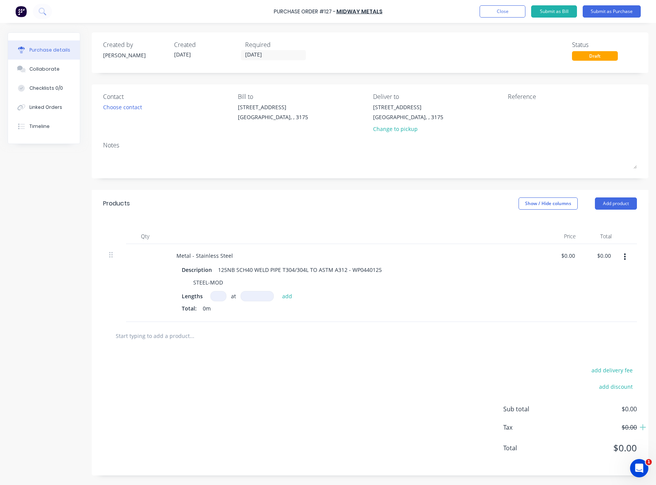
click at [215, 298] on input at bounding box center [219, 296] width 16 height 10
type input "7"
click at [255, 295] on input at bounding box center [257, 296] width 33 height 10
type input "6100mm"
click at [377, 310] on div "Total: 0m" at bounding box center [355, 309] width 347 height 8
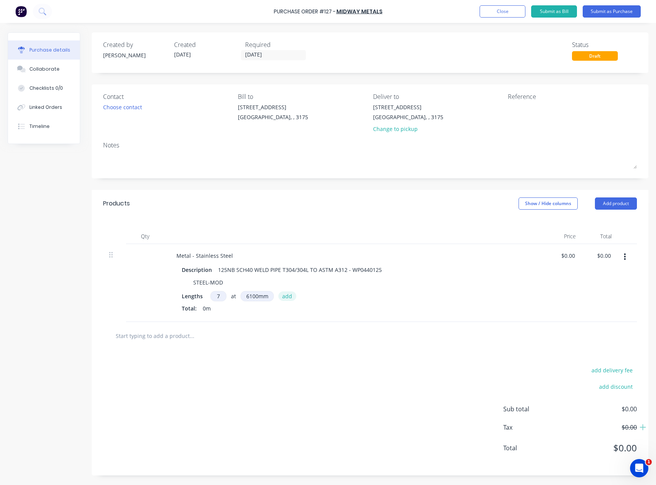
click at [289, 297] on button "add" at bounding box center [288, 296] width 18 height 9
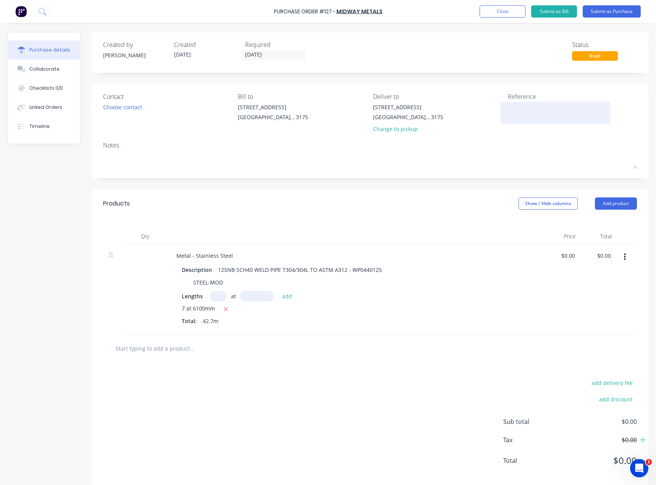
click at [526, 113] on textarea at bounding box center [556, 111] width 96 height 17
click at [517, 110] on textarea at bounding box center [556, 111] width 96 height 17
paste textarea "Purchase Order #124 - Midway Metals"
type textarea "Purchase Order #124 - Midway Metals"
type textarea "x"
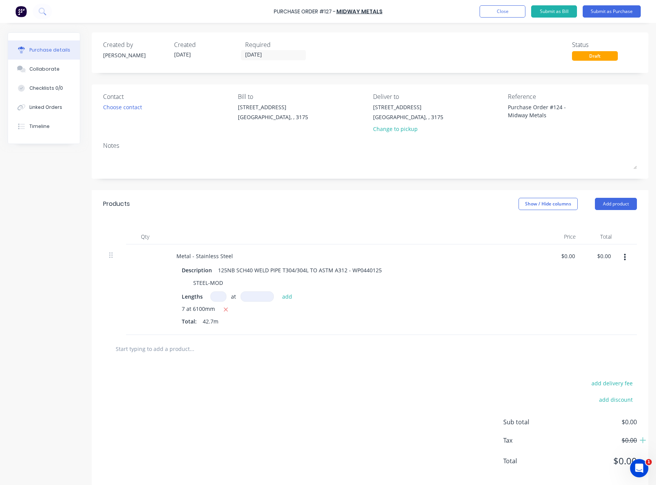
click at [313, 196] on div "Products Show / Hide columns Add product" at bounding box center [370, 204] width 557 height 28
drag, startPoint x: 549, startPoint y: 117, endPoint x: 501, endPoint y: 115, distance: 48.6
click at [508, 115] on div "Purchase Order #124 - Midway Metals" at bounding box center [556, 120] width 96 height 34
type textarea "Purchase Order #124 - Midway M"
type textarea "x"
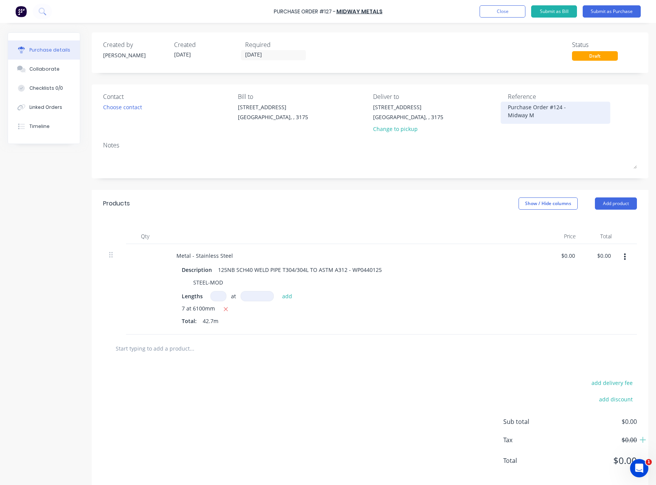
type textarea "Purchase Order #124 - Midway"
type textarea "x"
type textarea "Purchase Order #124 - Midway"
type textarea "x"
type textarea "Purchase Order #124 - Midwa"
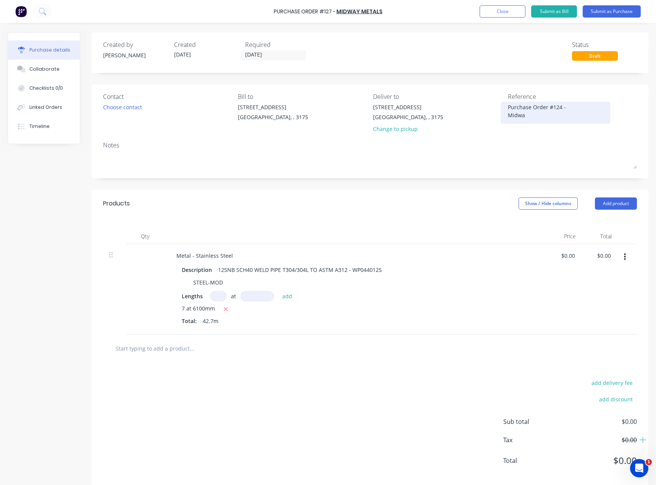
type textarea "x"
type textarea "Purchase Order #124 - Midw"
type textarea "x"
type textarea "Purchase Order #124 - Mid"
type textarea "x"
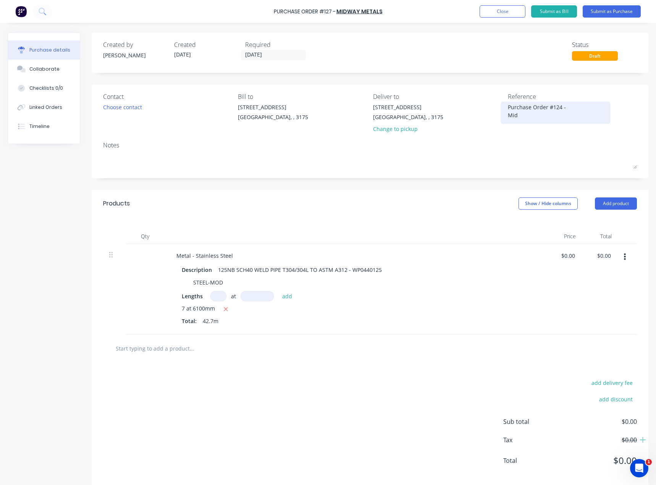
type textarea "Purchase Order #124 - Mi"
type textarea "x"
type textarea "Purchase Order #124 - M"
type textarea "x"
type textarea "Purchase Order #124 -"
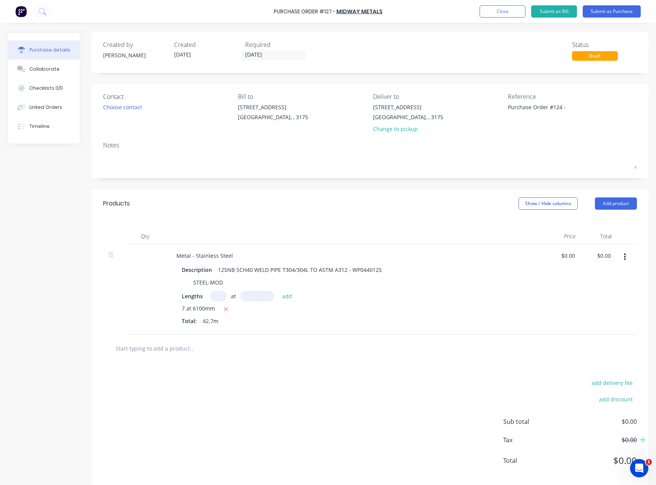
type textarea "x"
type textarea "Purchase Order #124 -"
click at [456, 204] on div "Products Show / Hide columns Add product" at bounding box center [370, 204] width 557 height 28
click at [126, 110] on div "Choose contact" at bounding box center [122, 107] width 39 height 8
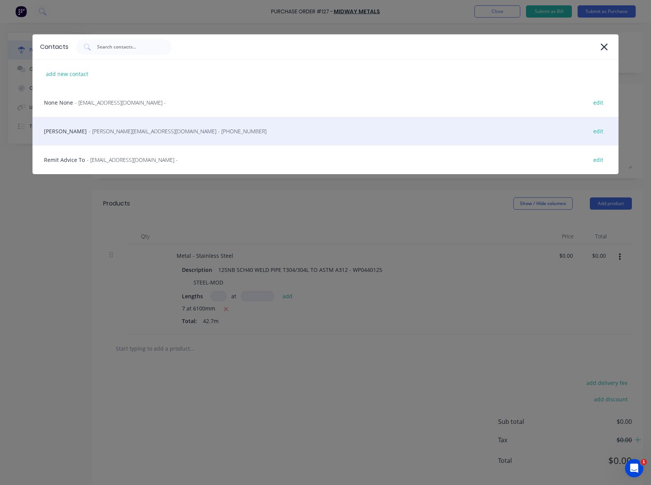
click at [97, 131] on span "- omare@midwaymetals.com.au - (03) 9791 5111" at bounding box center [178, 131] width 178 height 8
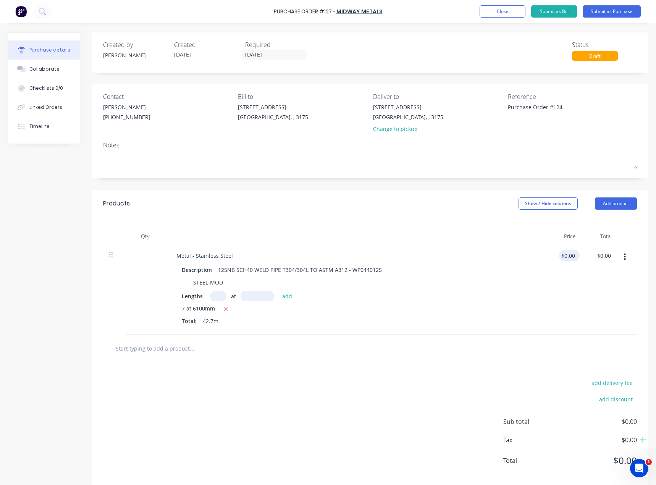
type textarea "x"
click at [562, 258] on input "0.00" at bounding box center [569, 255] width 15 height 11
type input "110.00"
type textarea "x"
type input "$110.00"
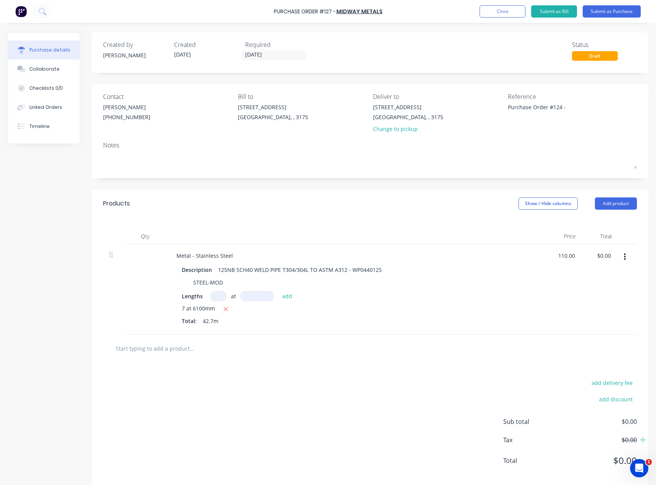
type input "$4,697.00"
click at [559, 313] on div "$110.00 110.00" at bounding box center [564, 289] width 36 height 91
click at [614, 10] on button "Submit as Purchase" at bounding box center [612, 11] width 58 height 12
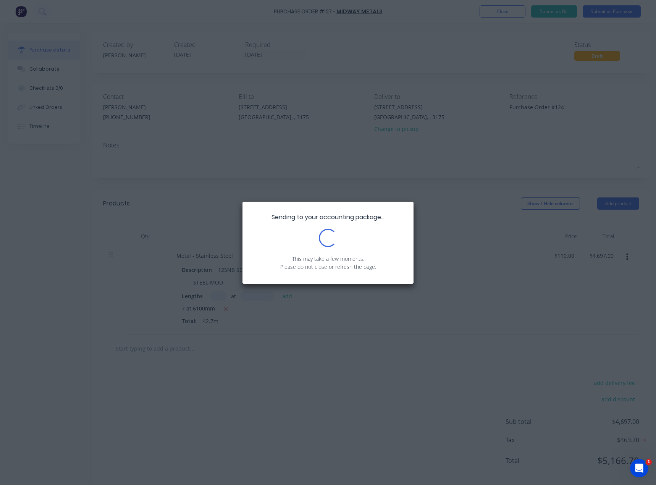
type textarea "x"
